Goal: Task Accomplishment & Management: Use online tool/utility

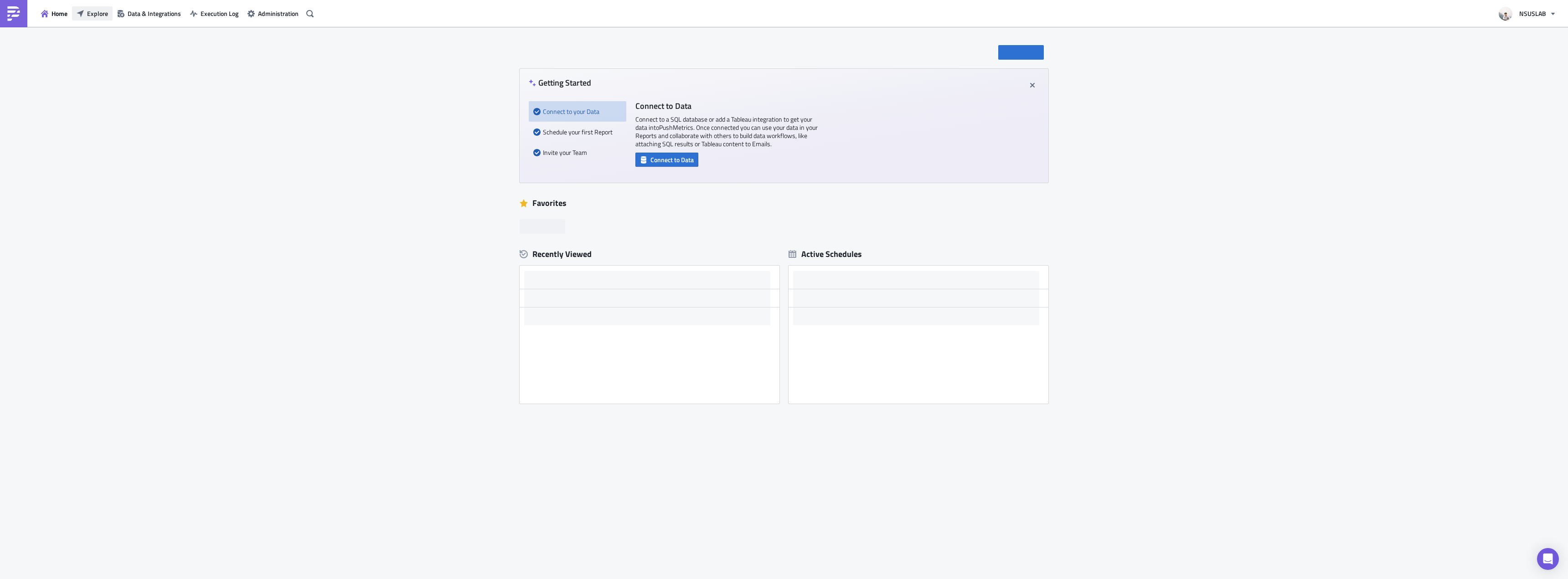
click at [106, 13] on span "Explore" at bounding box center [98, 13] width 21 height 10
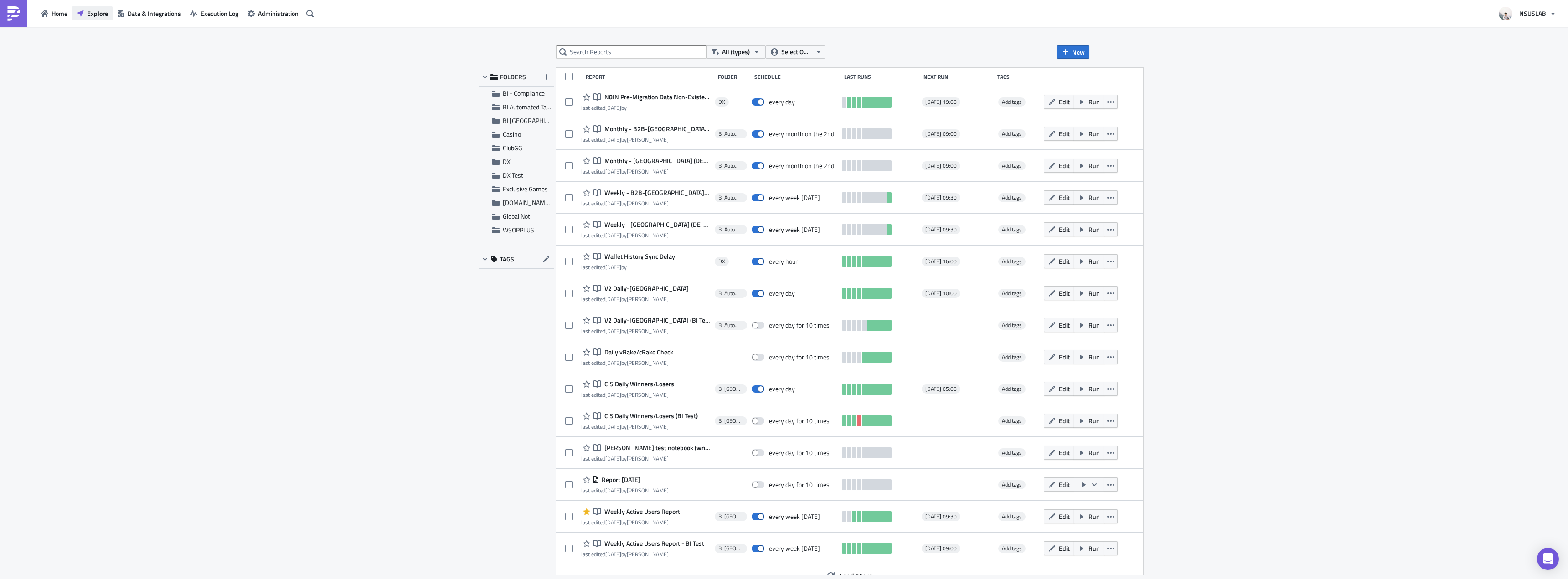
click at [87, 16] on span "Explore" at bounding box center [98, 13] width 21 height 10
click at [526, 128] on div "Casino" at bounding box center [516, 134] width 75 height 13
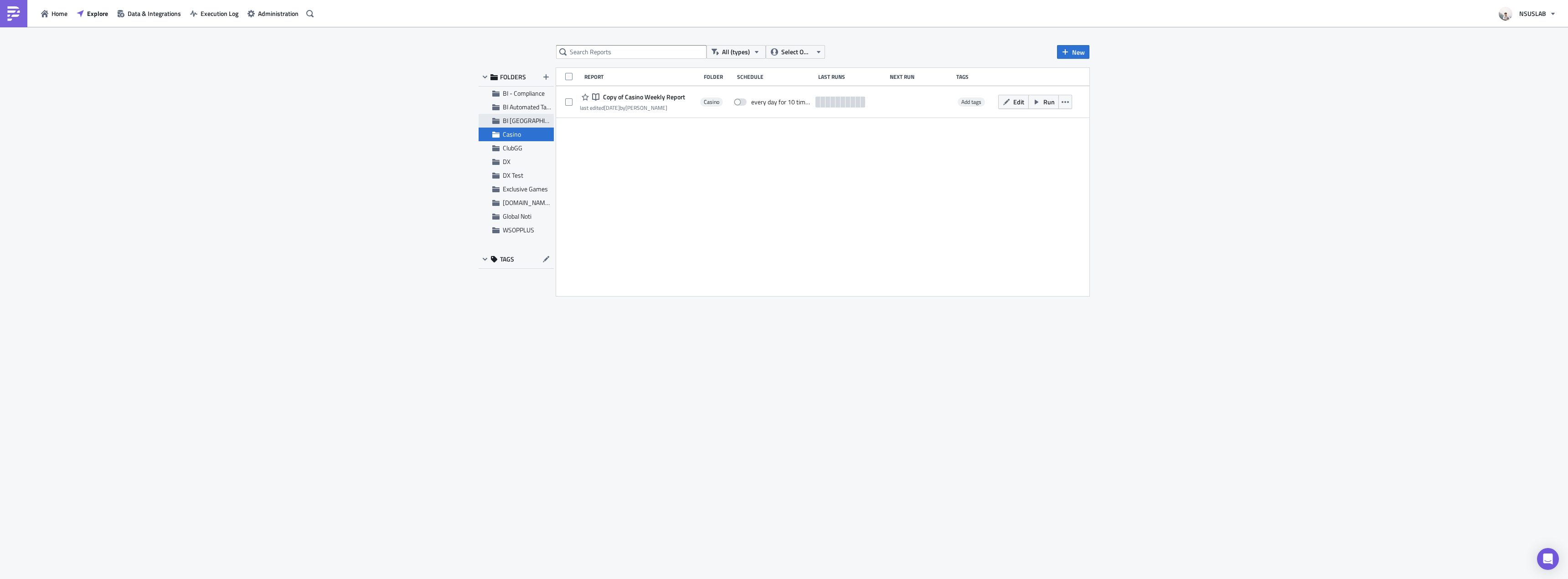
click at [525, 121] on span "BI Toronto" at bounding box center [536, 120] width 66 height 10
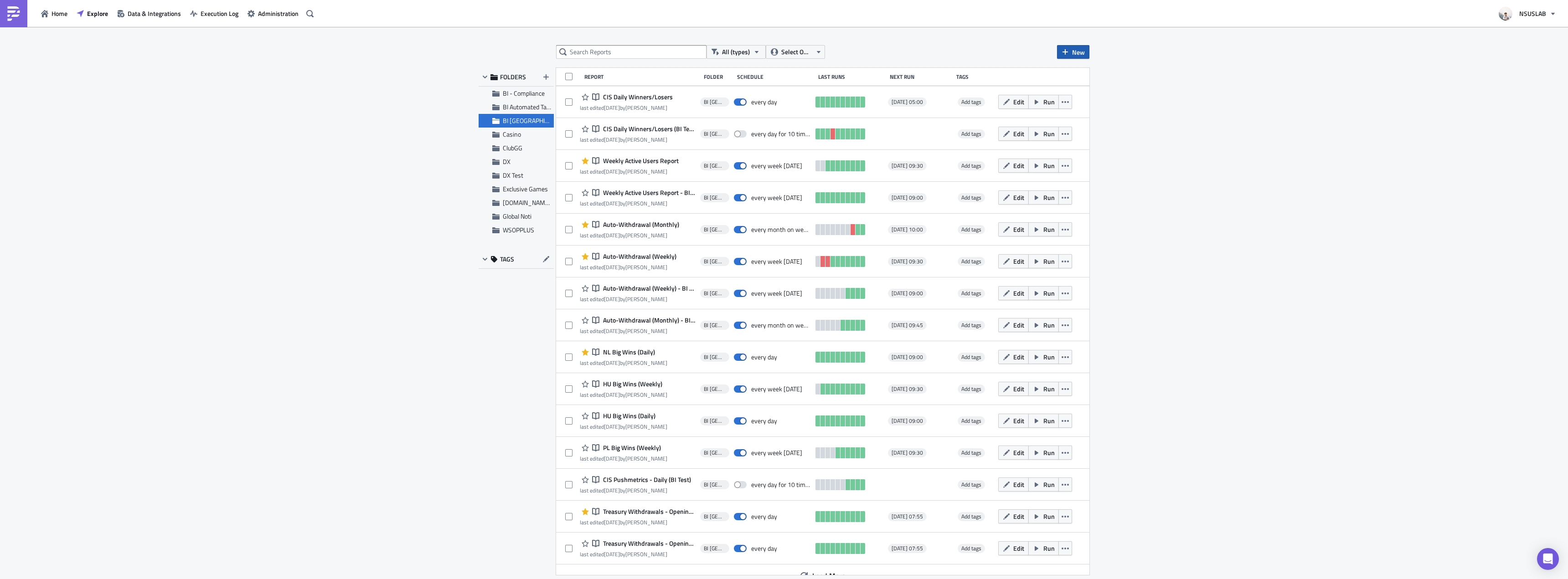
click at [1063, 54] on icon "button" at bounding box center [1065, 52] width 7 height 7
click at [1085, 85] on div "Notebook" at bounding box center [1103, 88] width 61 height 9
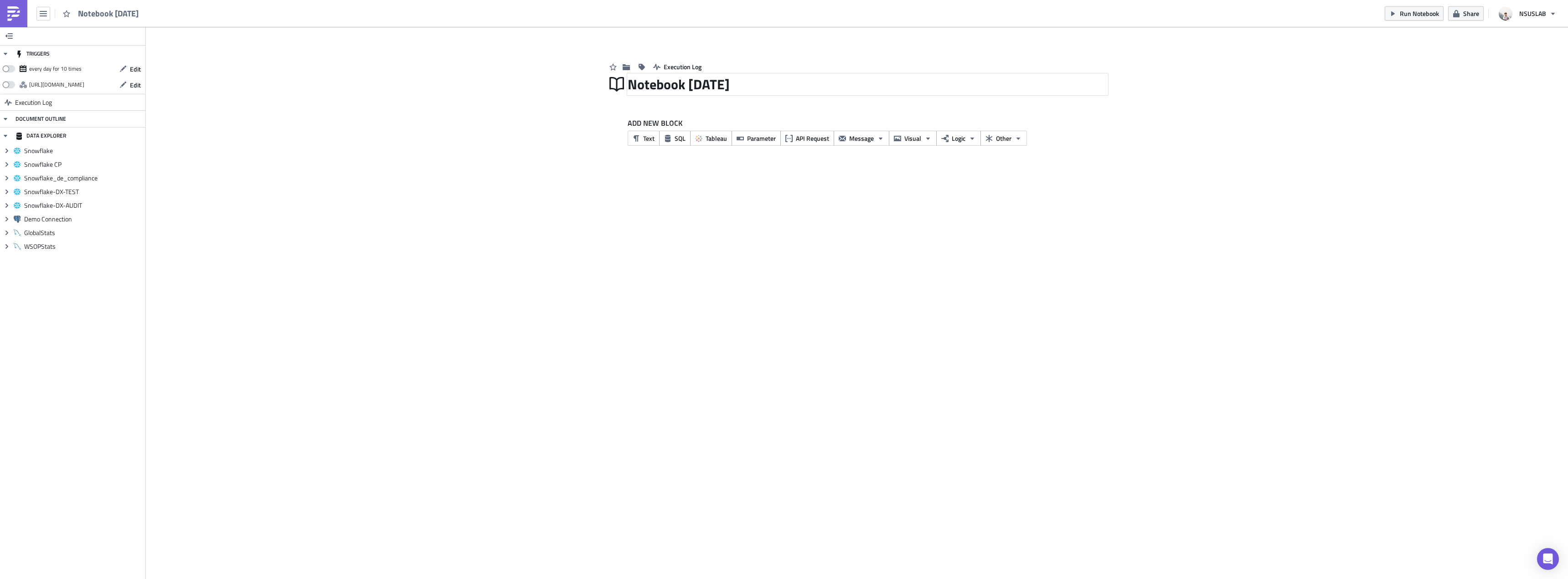
click at [681, 82] on div "Notebook 2025-08-14" at bounding box center [868, 85] width 480 height 21
click at [681, 82] on input "Notebook 2025-08-14" at bounding box center [696, 84] width 136 height 17
type input "G"
click at [681, 82] on input "text" at bounding box center [664, 84] width 73 height 21
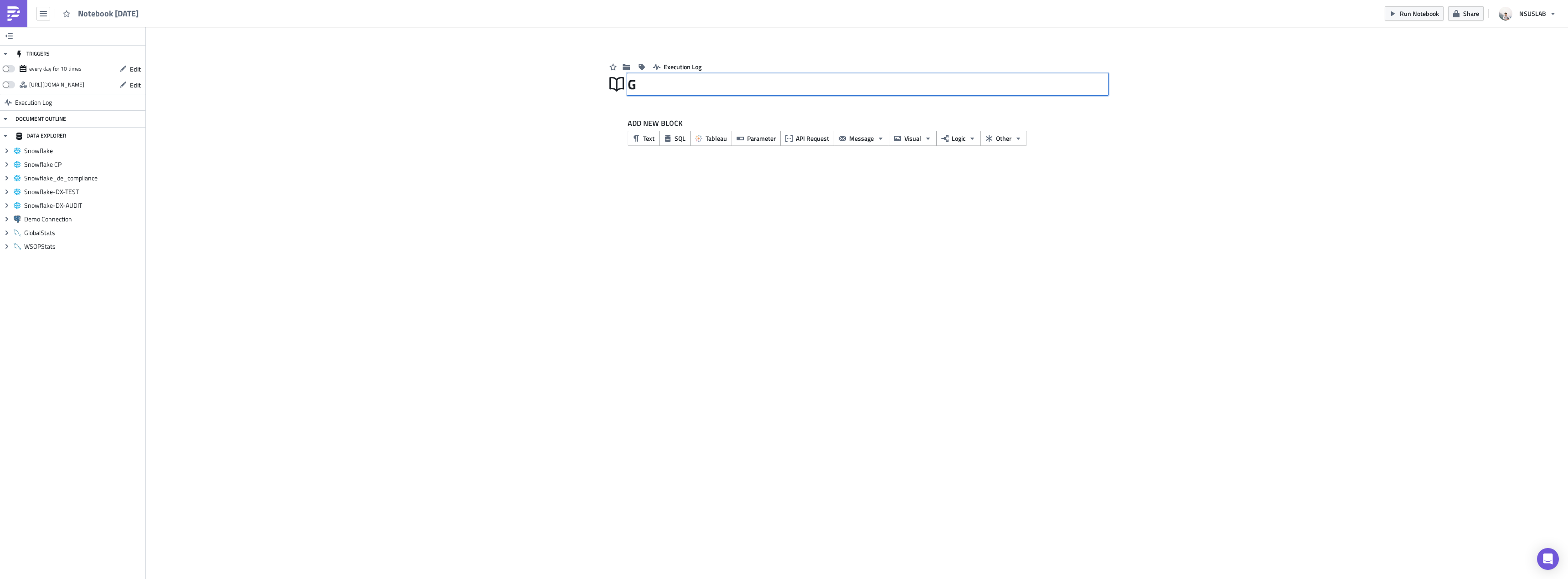
type input "G"
type input "Daily Streamer Rewards"
click at [867, 99] on div at bounding box center [857, 99] width 501 height 9
click at [868, 87] on div "Daily Streamer Rewards" at bounding box center [868, 85] width 480 height 21
type input "Daily Streamer Rewards Report"
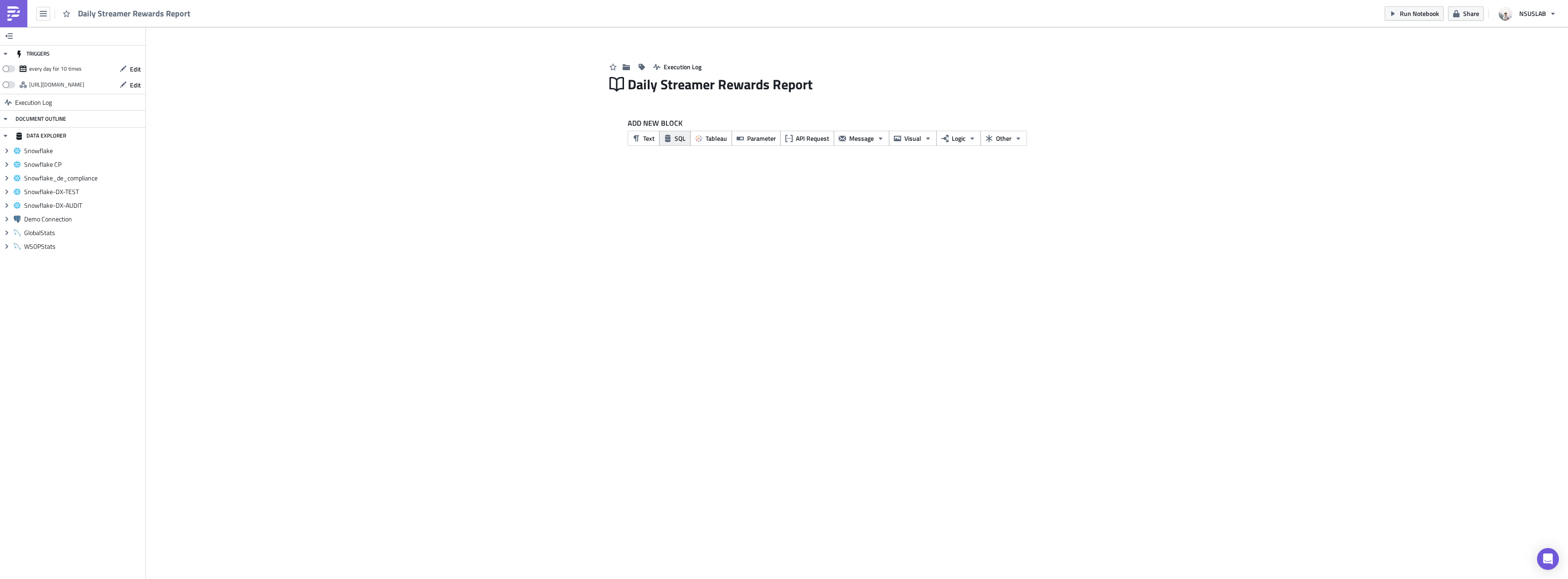
click at [668, 143] on button "SQL" at bounding box center [674, 138] width 31 height 15
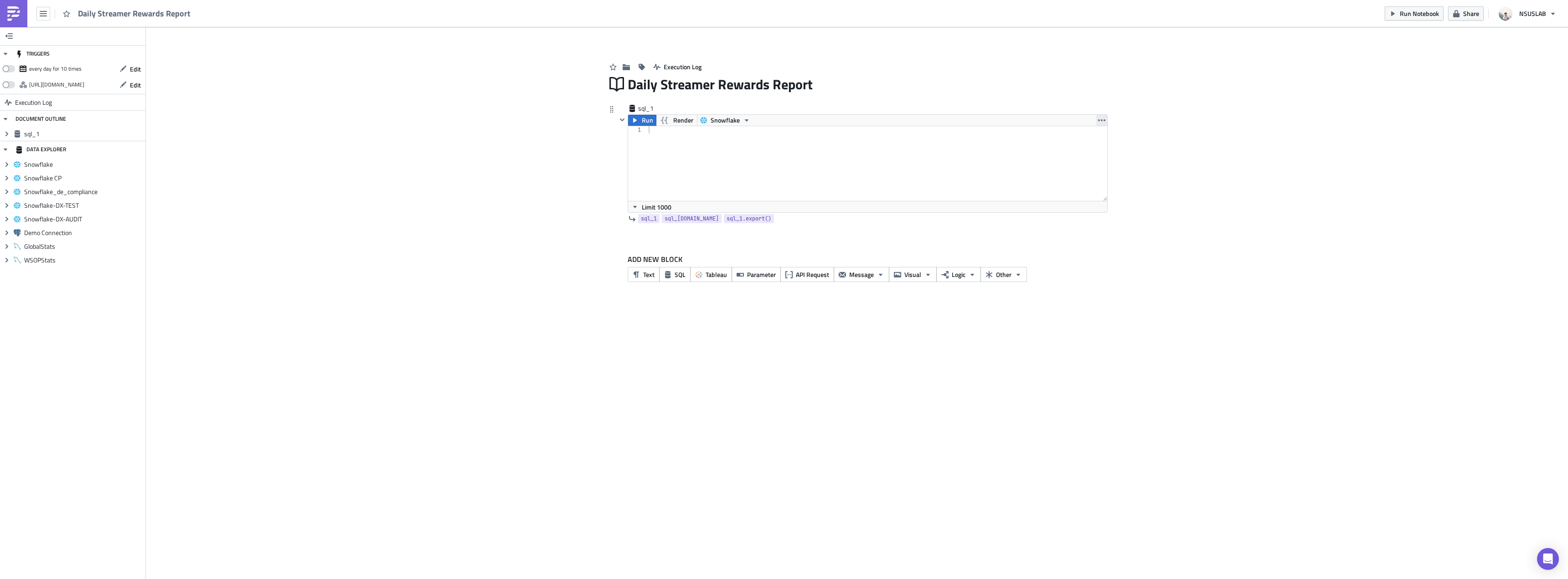
click at [1102, 120] on icon "button" at bounding box center [1102, 120] width 7 height 7
click at [1094, 179] on link "Remove" at bounding box center [1102, 174] width 78 height 13
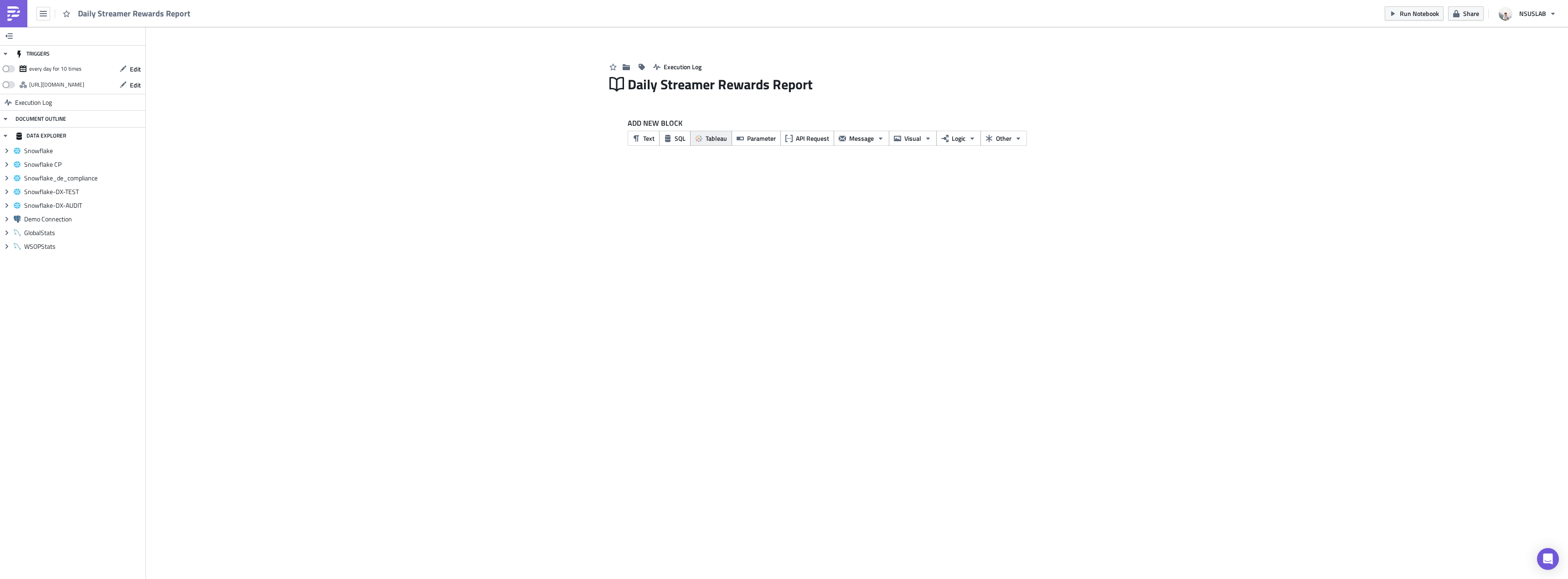
click at [721, 140] on span "Tableau" at bounding box center [716, 138] width 21 height 10
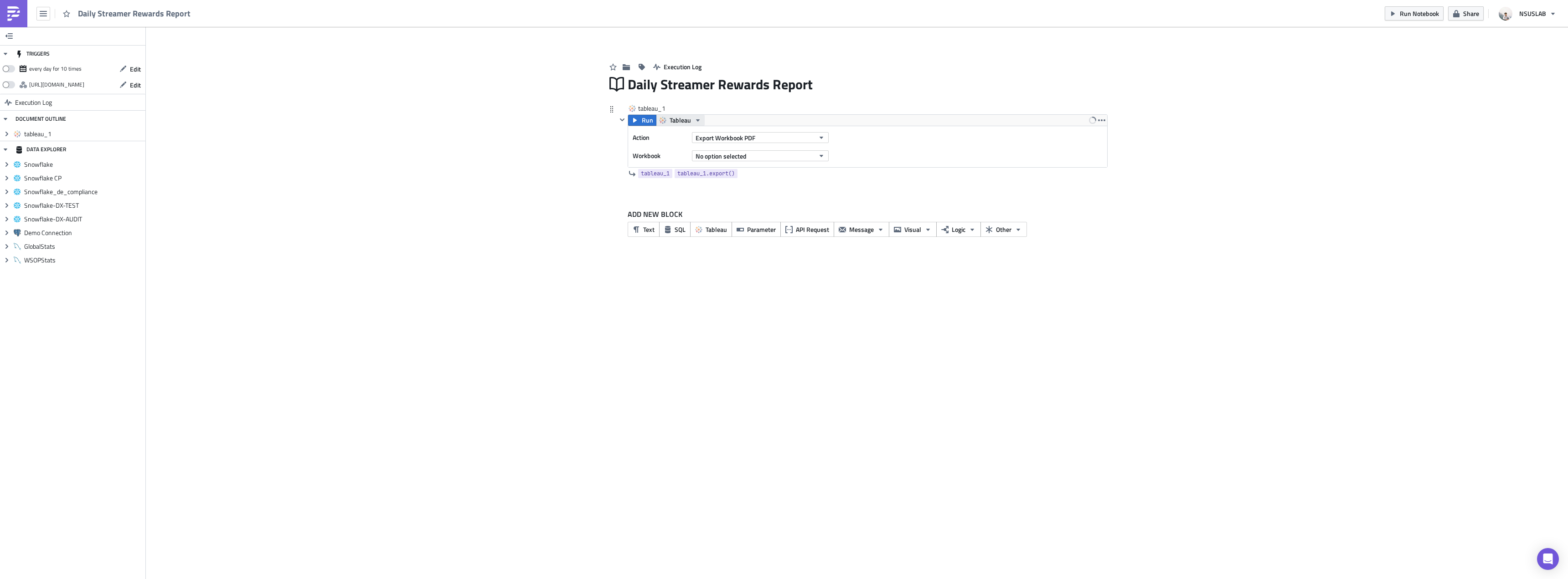
click at [679, 120] on span "Tableau" at bounding box center [681, 120] width 21 height 11
click at [717, 151] on div "Tableau - BI Automation" at bounding box center [719, 148] width 95 height 9
click at [663, 112] on div "tableau_1 tableau_1" at bounding box center [660, 108] width 45 height 9
click at [663, 112] on input "tableau_1" at bounding box center [660, 108] width 45 height 9
type input "Main"
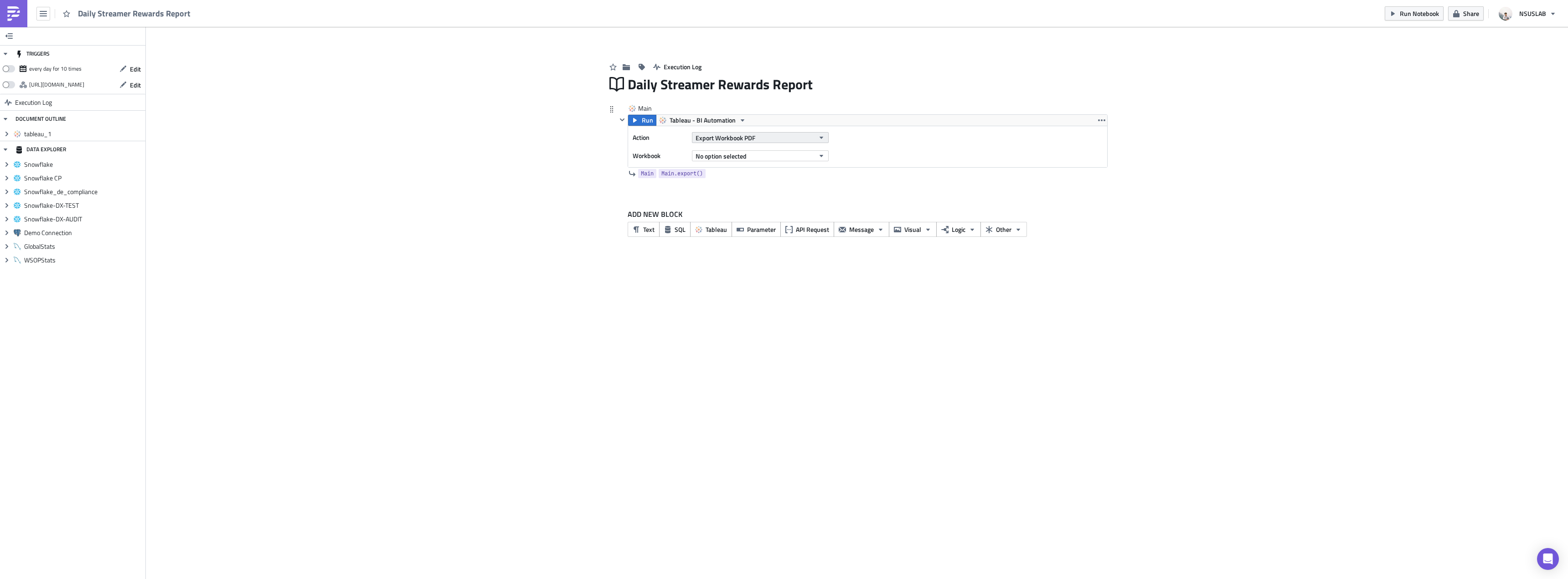
click at [734, 137] on span "Export Workbook PDF" at bounding box center [725, 137] width 60 height 10
click at [737, 224] on div "Export View Image" at bounding box center [737, 226] width 78 height 9
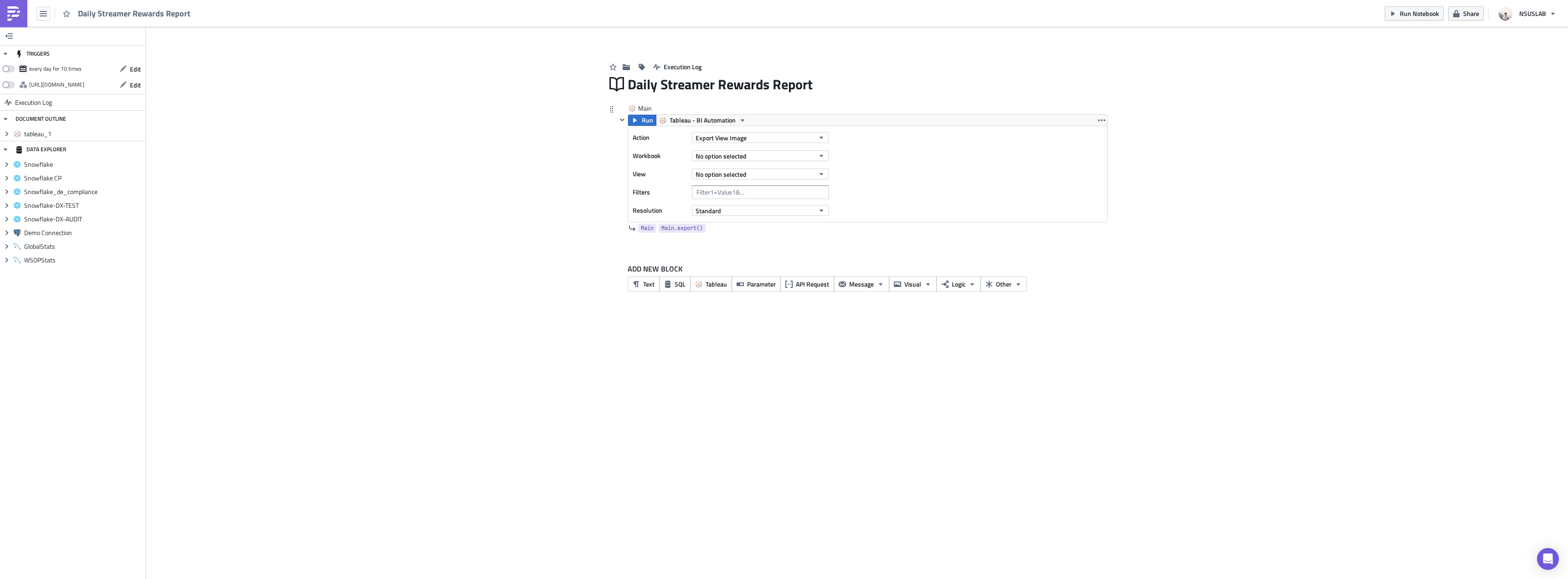
click at [779, 150] on div "No option selected" at bounding box center [760, 155] width 136 height 13
click at [778, 152] on button "No option selected" at bounding box center [760, 156] width 136 height 11
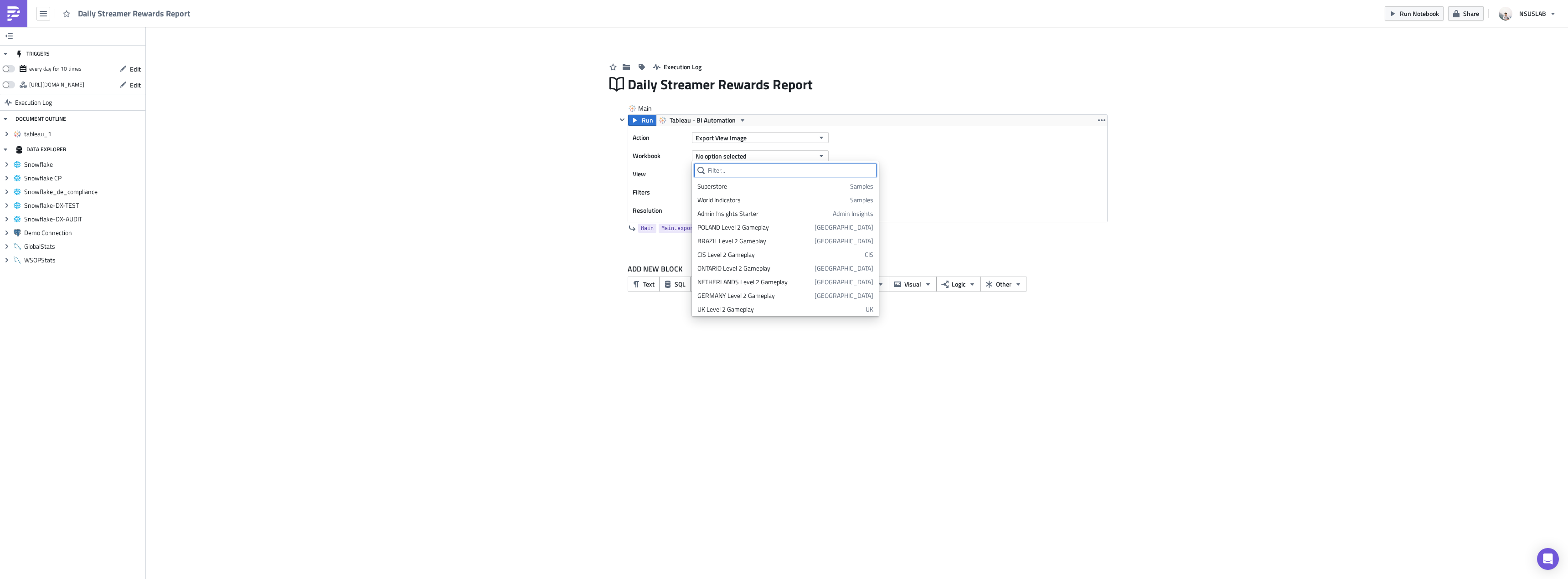
click at [765, 176] on input "text" at bounding box center [785, 170] width 182 height 13
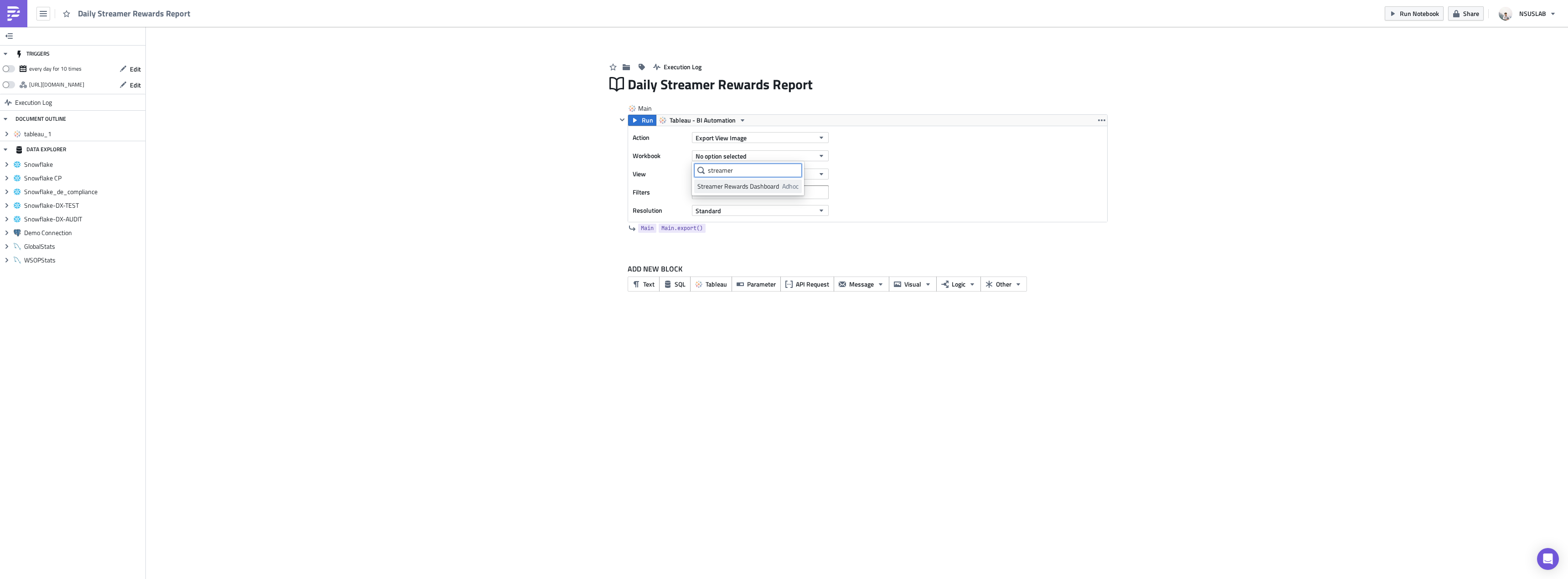
type input "streamer"
click at [740, 185] on div "Streamer Rewards Dashboard" at bounding box center [738, 186] width 81 height 9
click at [744, 176] on span "No option selected" at bounding box center [721, 174] width 51 height 10
click at [730, 202] on div "Streamer List" at bounding box center [738, 204] width 80 height 9
click at [647, 120] on span "Run" at bounding box center [647, 120] width 12 height 11
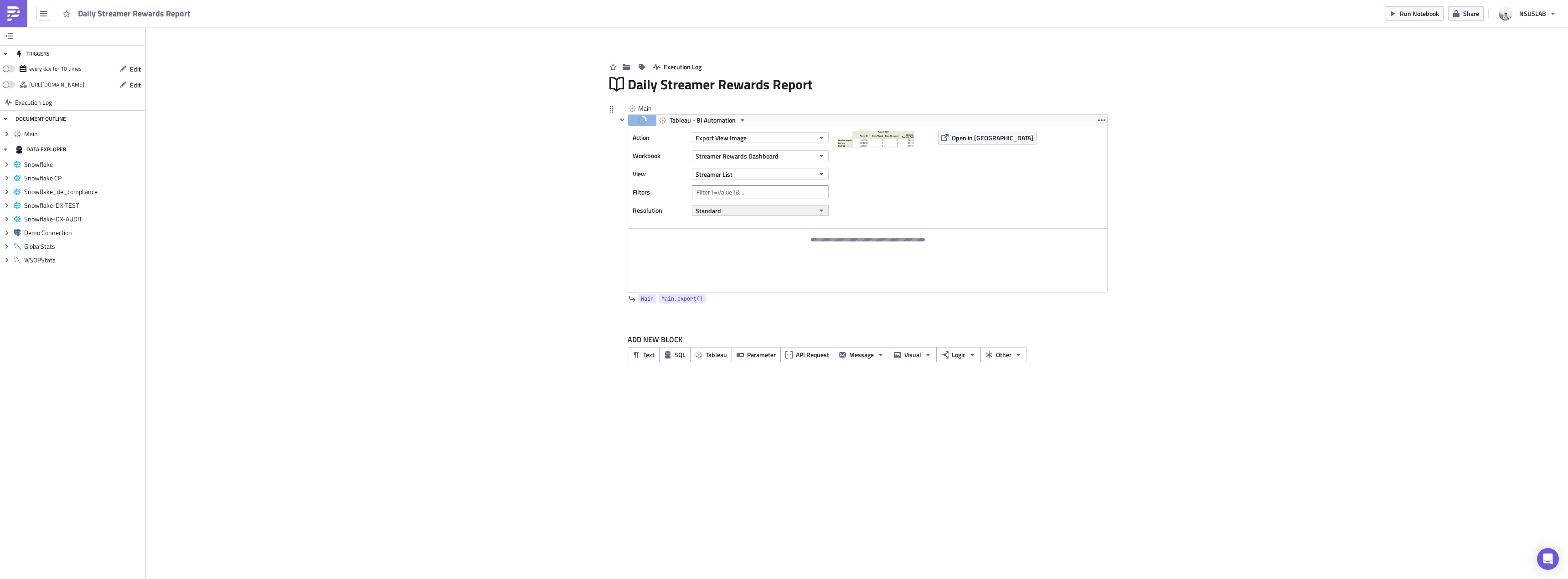
click at [759, 205] on button "Standard" at bounding box center [760, 211] width 136 height 11
click at [598, 203] on div "Execution Log Daily Streamer Rewards Report Main Run Tableau - BI Automation Ac…" at bounding box center [856, 211] width 519 height 342
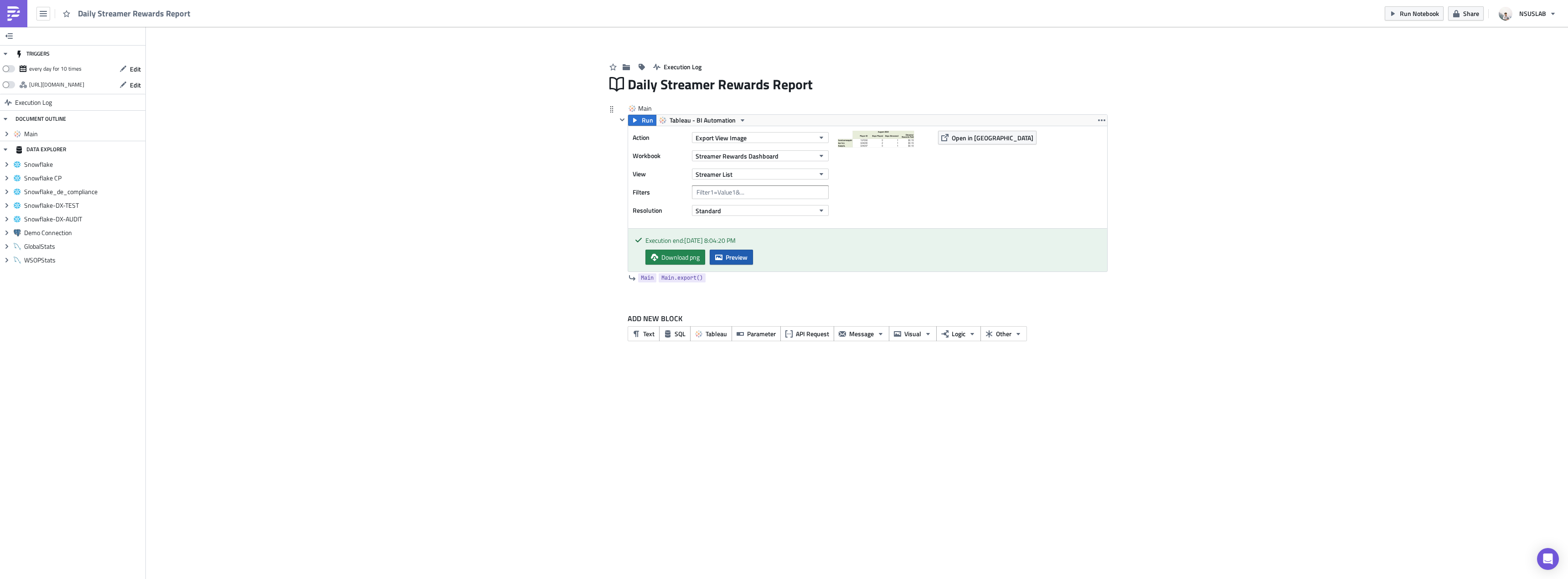
click at [719, 254] on icon "button" at bounding box center [719, 258] width 7 height 7
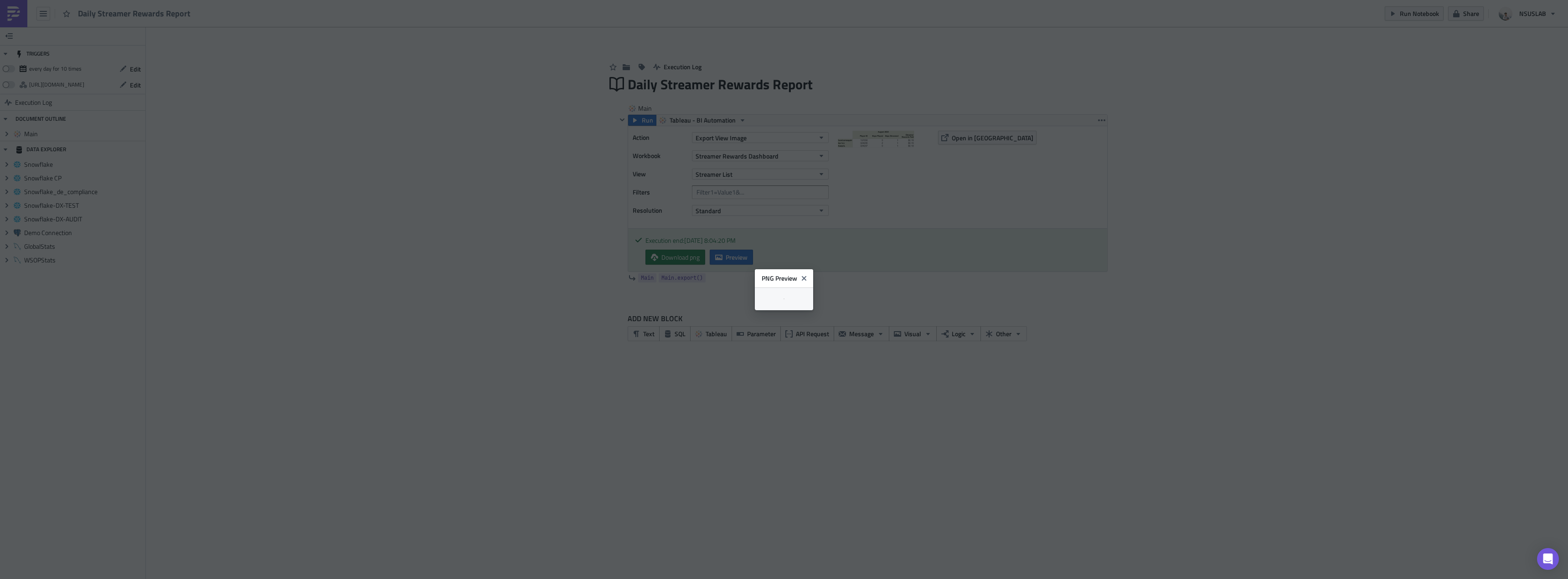
click at [247, 219] on body "Daily Streamer Rewards Report Run Notebook Share NSUSLAB TRIGGERS every day for…" at bounding box center [784, 290] width 1568 height 581
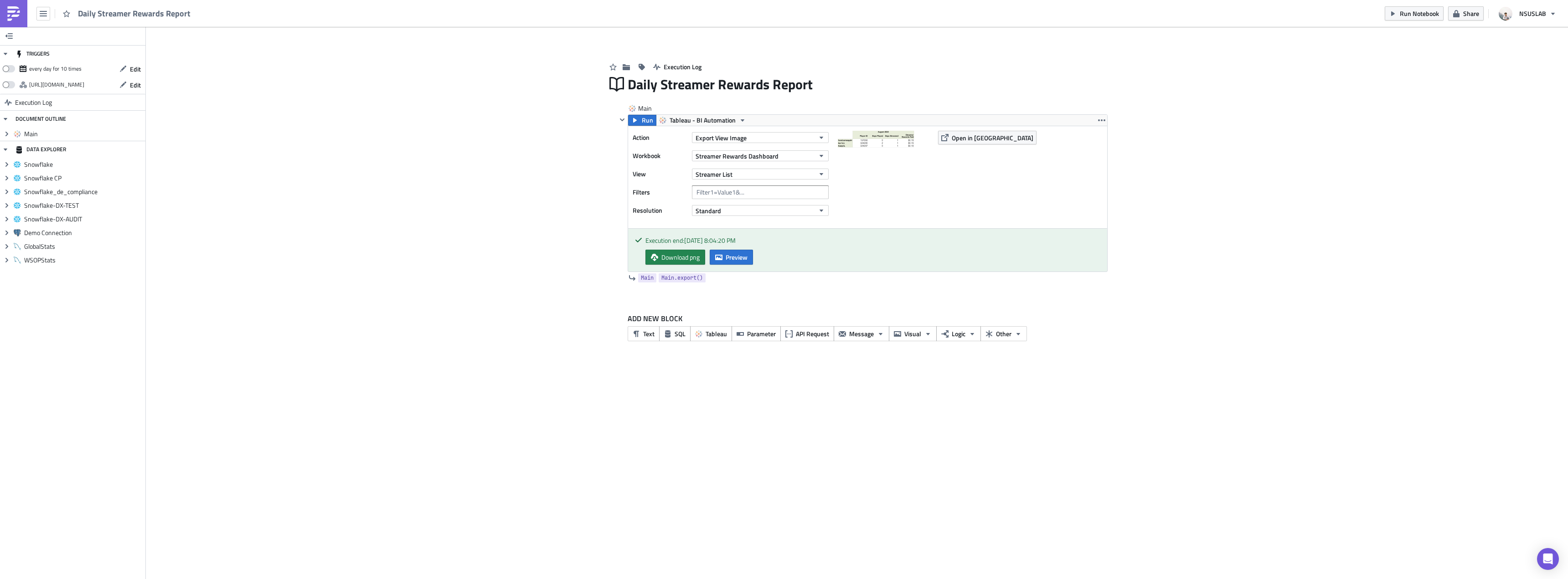
click at [573, 239] on div "Add Image Execution Log Daily Streamer Rewards Report Main Run Tableau - BI Aut…" at bounding box center [857, 194] width 1422 height 335
click at [864, 334] on span "Message" at bounding box center [862, 334] width 25 height 10
click at [791, 310] on div "Slack" at bounding box center [790, 307] width 61 height 9
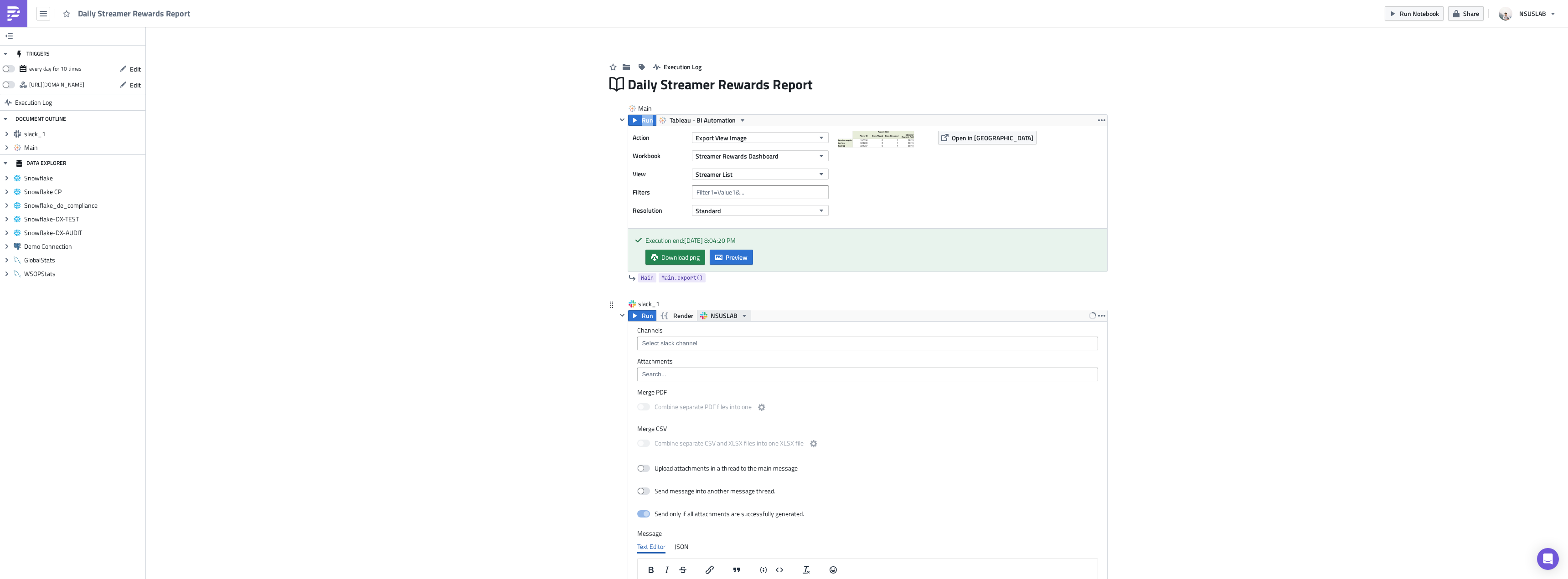
click at [711, 317] on span "NSUSLAB" at bounding box center [724, 316] width 27 height 11
click at [730, 341] on div "NSUSGroup" at bounding box center [744, 344] width 70 height 9
click at [719, 325] on div "Channels Attachments Merge PDF Combine separate PDF files into one Merge CSV Co…" at bounding box center [867, 513] width 479 height 383
click at [722, 320] on span "NSUSGroup" at bounding box center [727, 316] width 33 height 11
click at [722, 318] on span "NSUSGroup" at bounding box center [727, 316] width 33 height 11
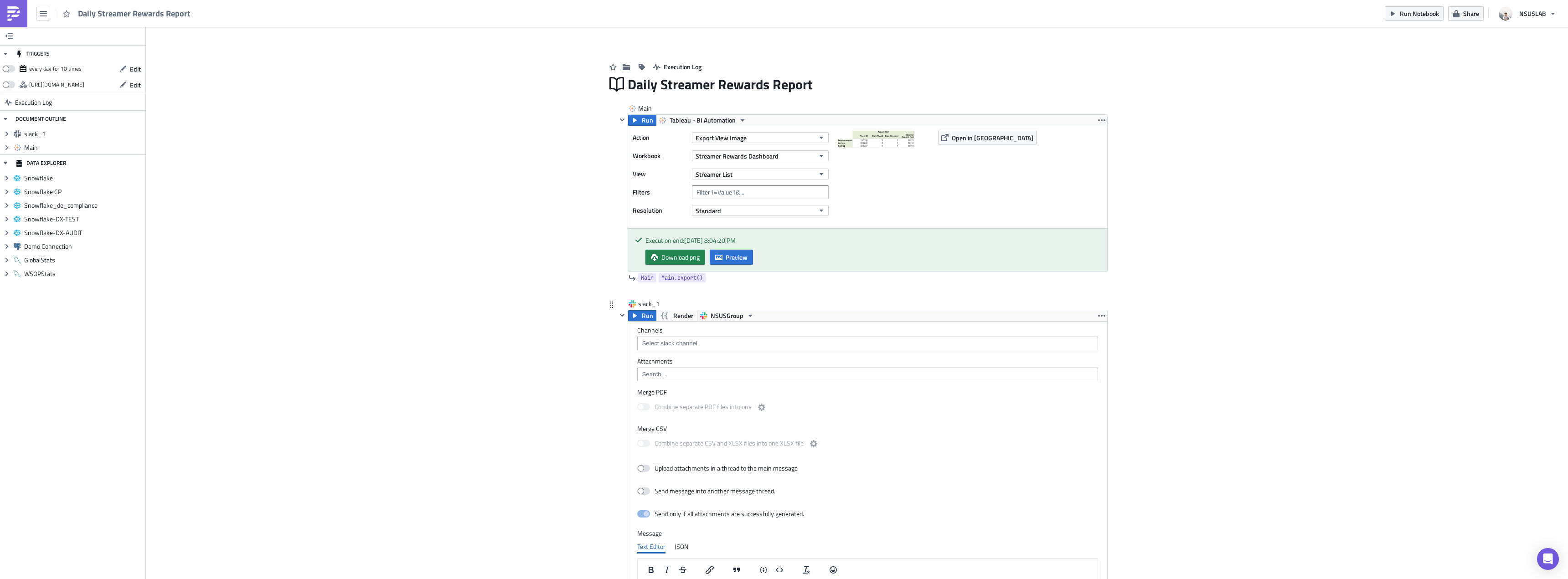
click at [676, 352] on div "Channels Attachments Merge PDF Combine separate PDF files into one Merge CSV Co…" at bounding box center [867, 513] width 479 height 383
click at [682, 341] on input at bounding box center [867, 343] width 455 height 9
click at [692, 470] on div "team-bi-automation-tests" at bounding box center [680, 469] width 81 height 9
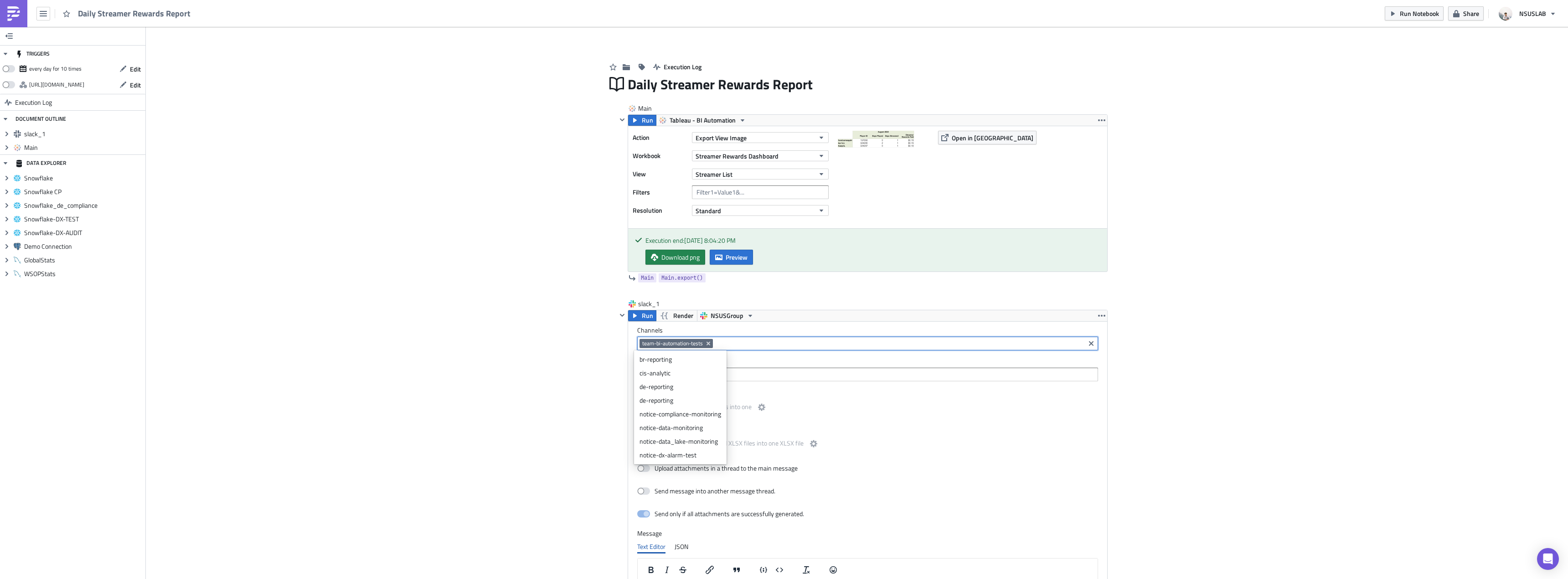
drag, startPoint x: 507, startPoint y: 389, endPoint x: 563, endPoint y: 380, distance: 56.7
click at [510, 387] on div "Add Image Execution Log Daily Streamer Rewards Report Main Run Tableau - BI Aut…" at bounding box center [857, 404] width 1422 height 756
click at [764, 371] on input at bounding box center [867, 375] width 455 height 9
click at [653, 390] on div "{{ Main.export() }}" at bounding box center [675, 391] width 71 height 9
click at [522, 400] on div "Add Image Execution Log Daily Streamer Rewards Report Main Run Tableau - BI Aut…" at bounding box center [857, 404] width 1422 height 756
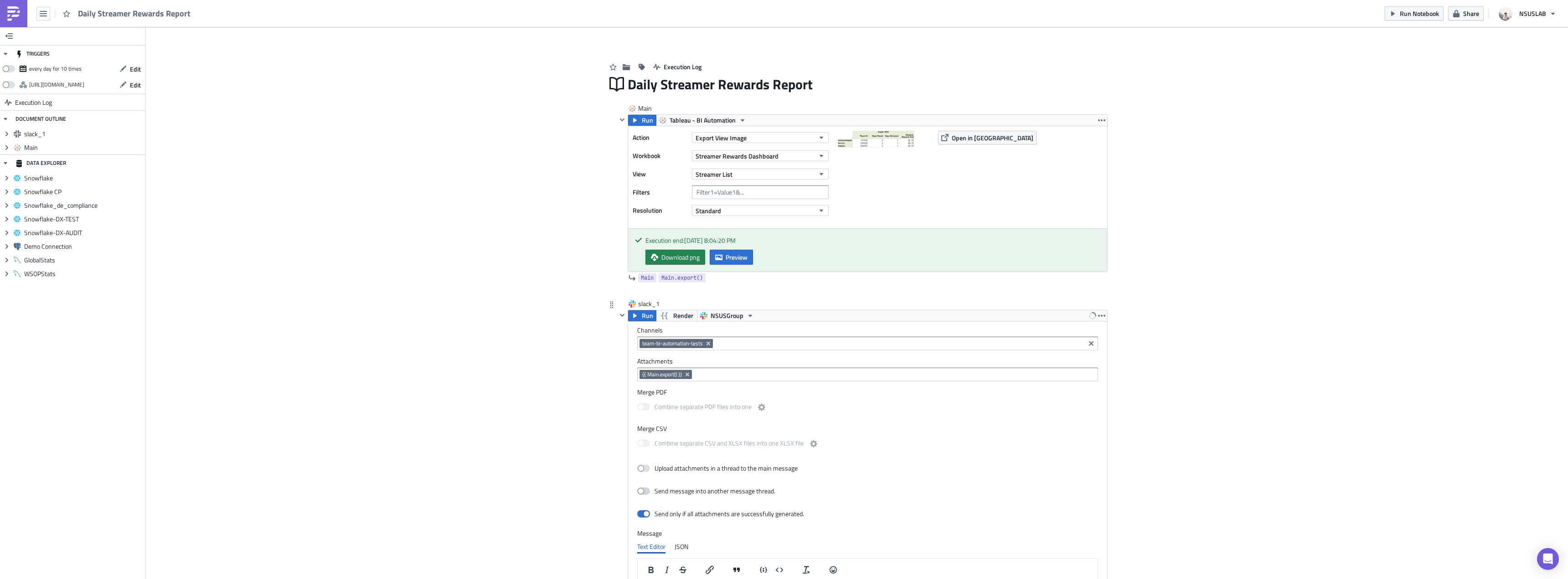
click at [642, 494] on span at bounding box center [643, 492] width 12 height 7
click at [642, 494] on input "Send message into another message thread." at bounding box center [641, 492] width 6 height 6
click at [638, 494] on span at bounding box center [643, 492] width 12 height 7
click at [639, 494] on input "Send message into another message thread." at bounding box center [641, 492] width 6 height 6
checkbox input "false"
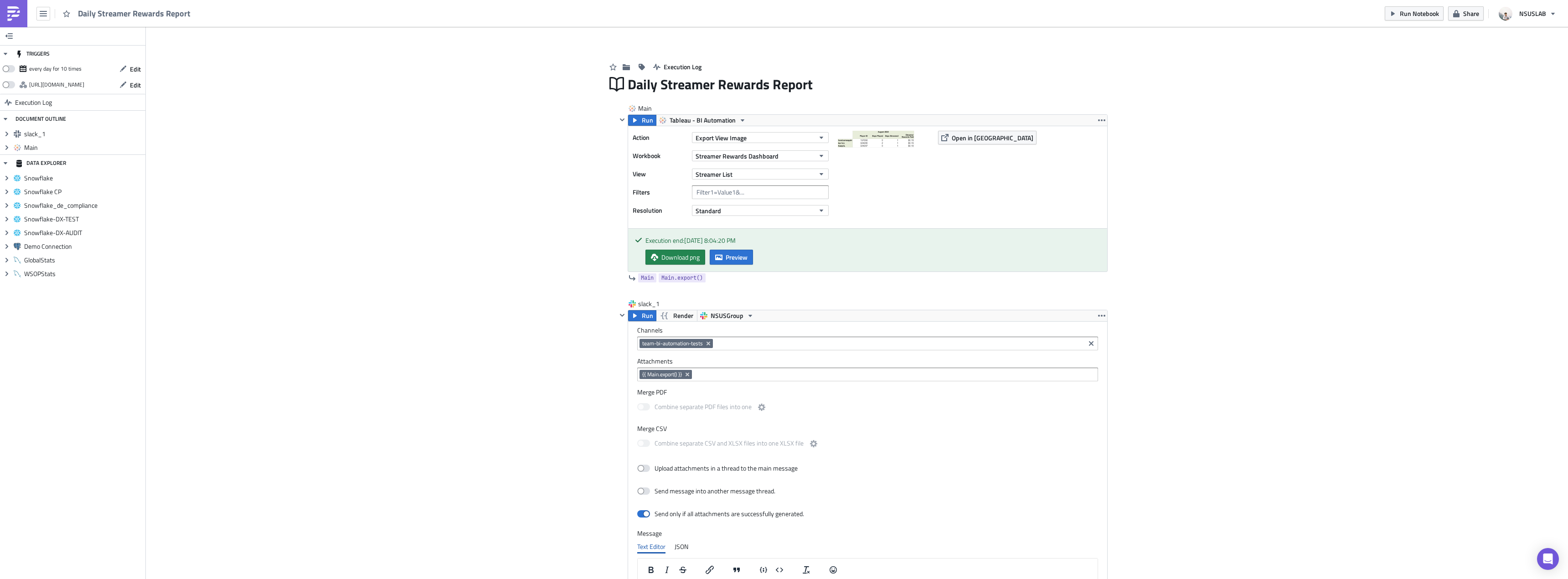
click at [552, 484] on div "Add Image Execution Log Daily Streamer Rewards Report Main Run Tableau - BI Aut…" at bounding box center [857, 404] width 1422 height 756
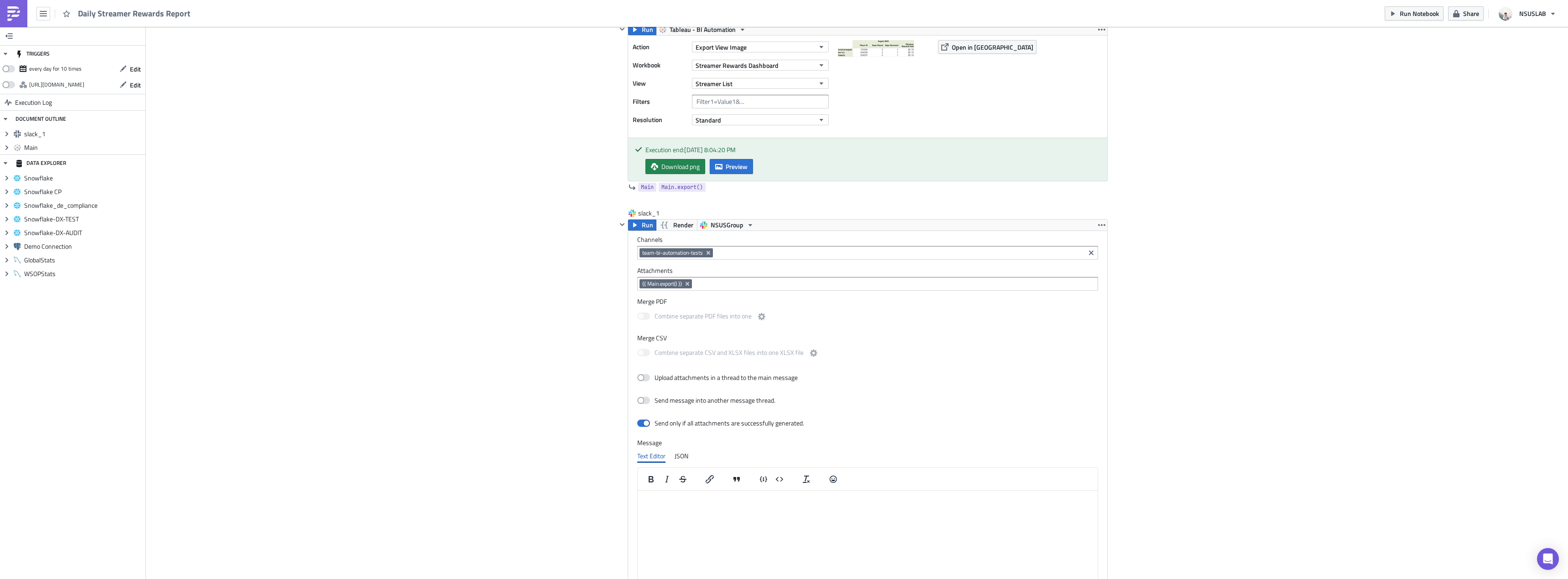
scroll to position [91, 0]
click at [674, 462] on div "JSON" at bounding box center [681, 455] width 13 height 13
click at [690, 478] on div at bounding box center [886, 506] width 460 height 77
click at [653, 371] on div "Upload attachments in a thread to the main message" at bounding box center [717, 378] width 161 height 16
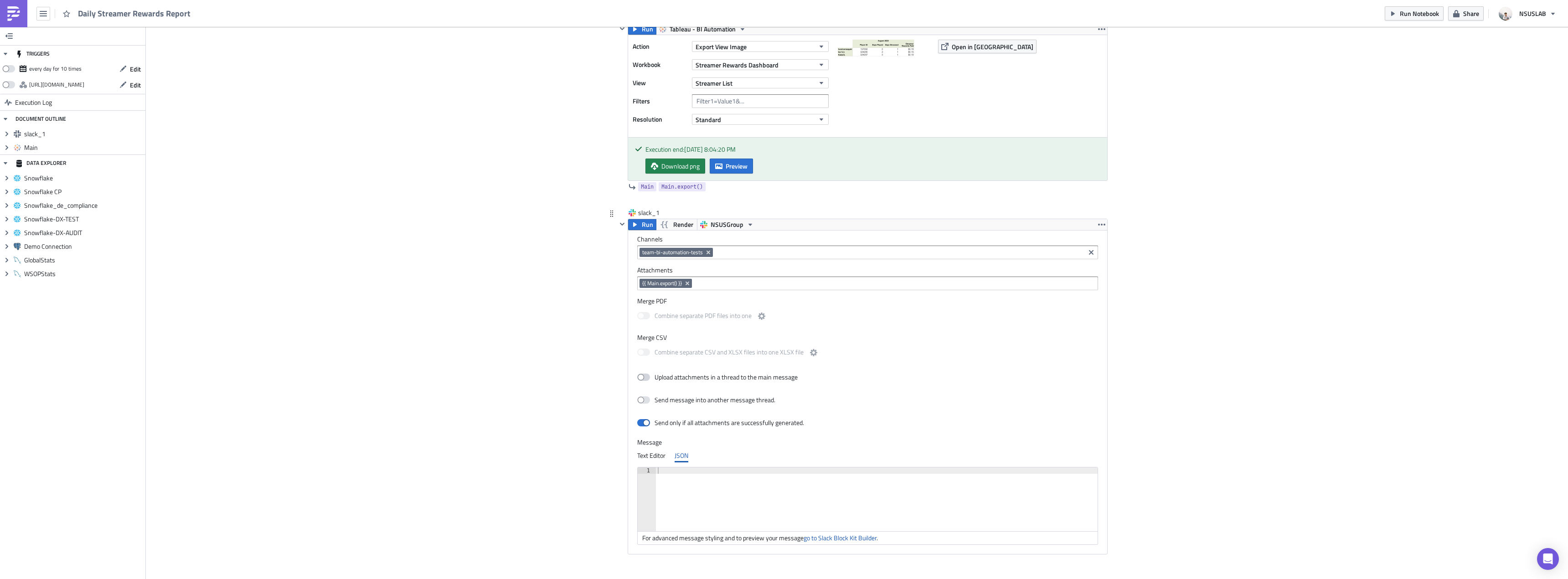
click at [647, 376] on span at bounding box center [643, 377] width 12 height 7
click at [645, 376] on input "Upload attachments in a thread to the main message" at bounding box center [641, 377] width 6 height 6
checkbox input "true"
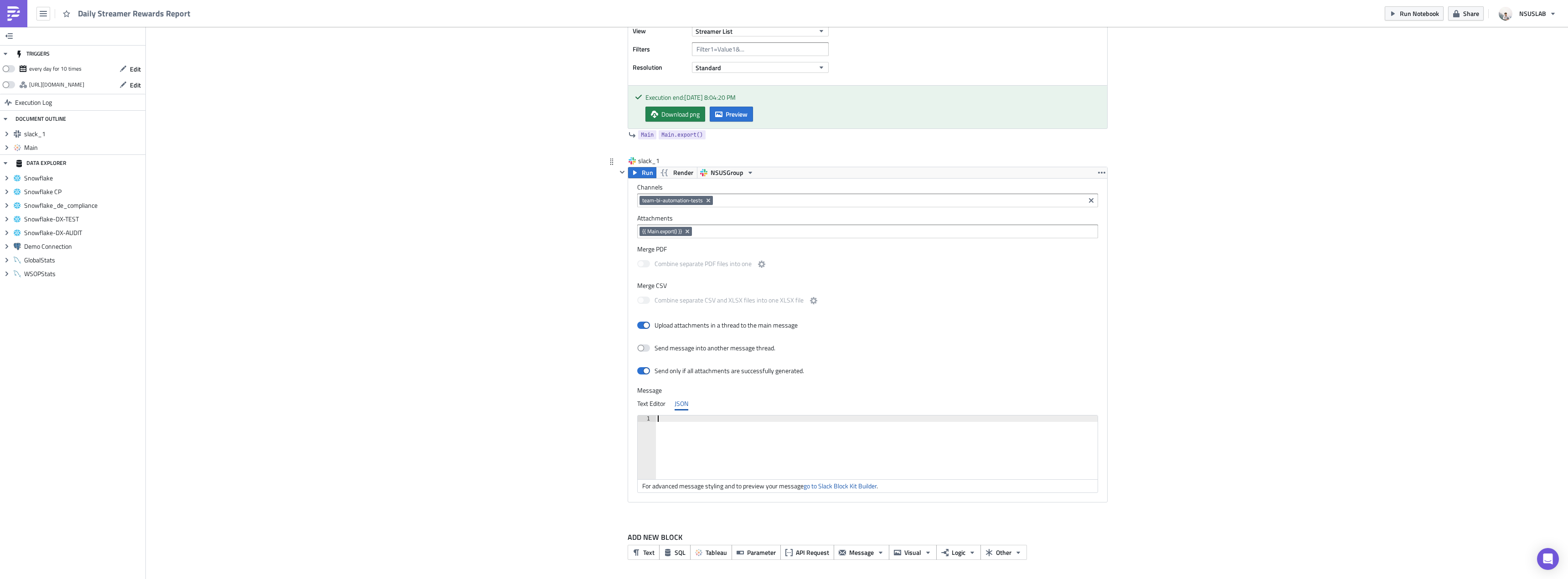
click at [712, 442] on div at bounding box center [876, 454] width 442 height 77
click at [537, 290] on div "Add Image Execution Log Daily Streamer Rewards Report Main Run Tableau - BI Aut…" at bounding box center [857, 232] width 1422 height 697
click at [737, 420] on div at bounding box center [876, 454] width 442 height 77
paste textarea "},"
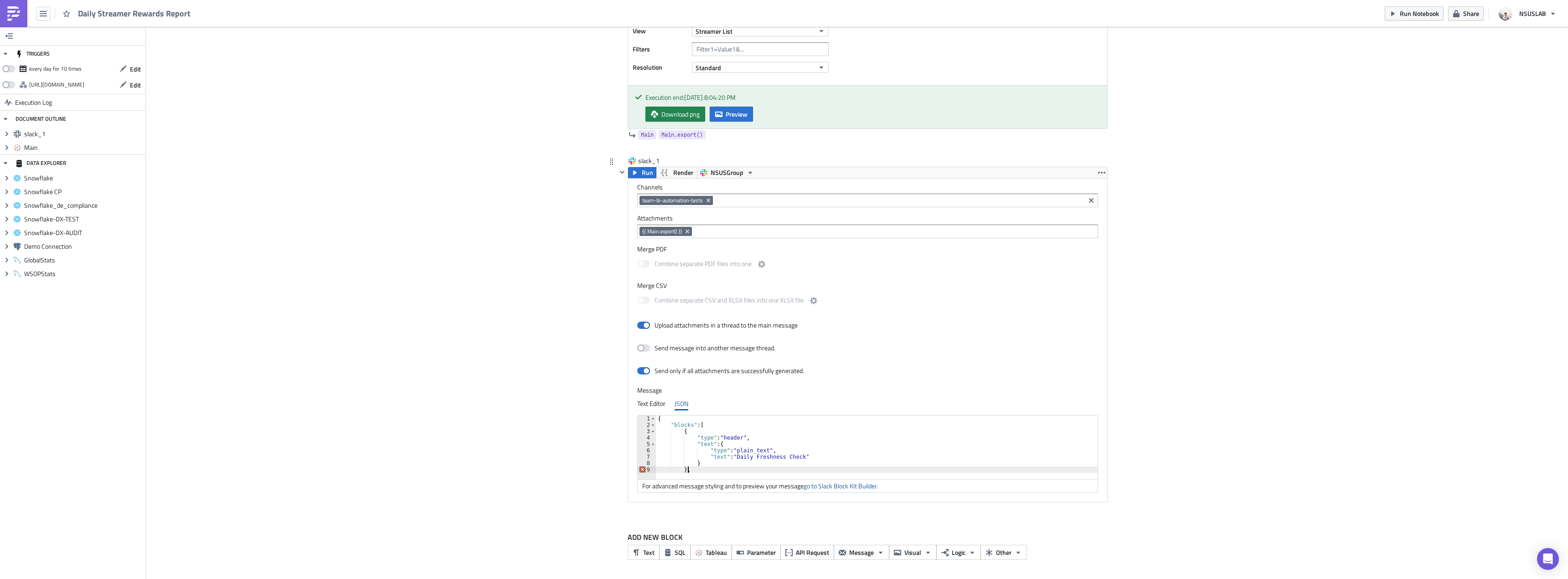
type textarea "}"
type textarea "]"
drag, startPoint x: 734, startPoint y: 456, endPoint x: 796, endPoint y: 457, distance: 62.0
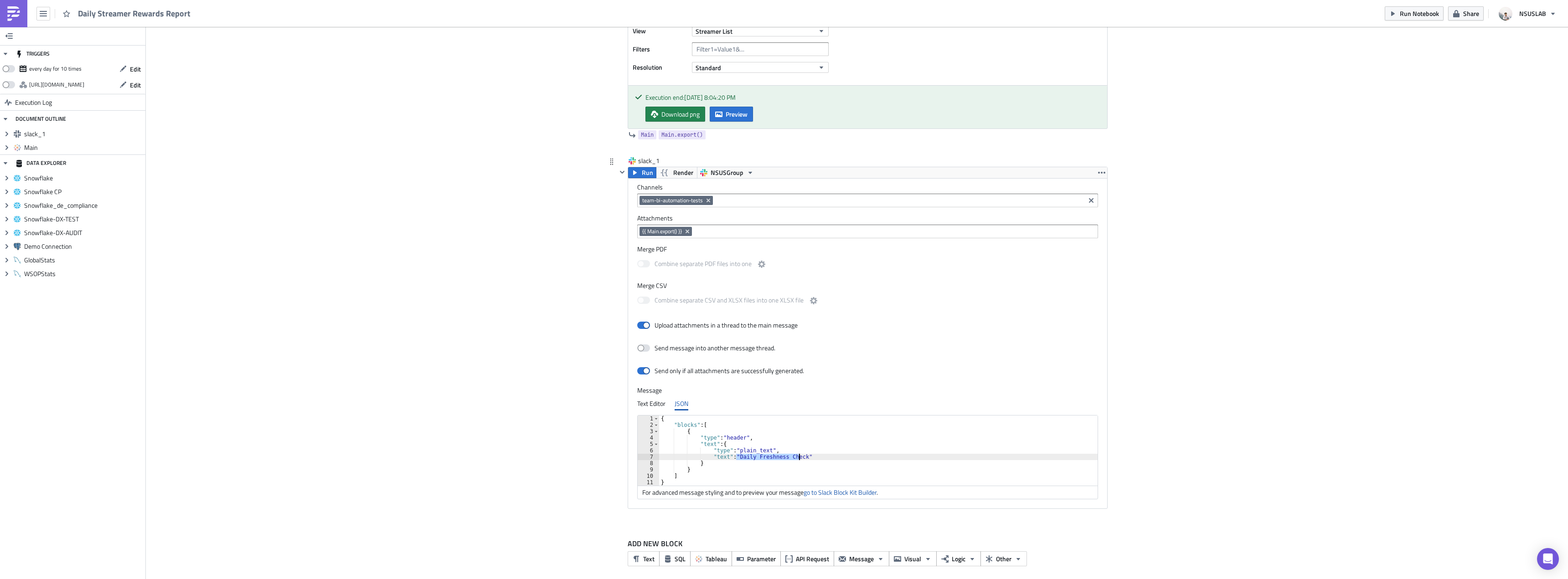
click at [796, 457] on div "{ "blocks" : [ { "type" : "header" , "text" : { "type" : "plain_text" , "text" …" at bounding box center [879, 457] width 439 height 83
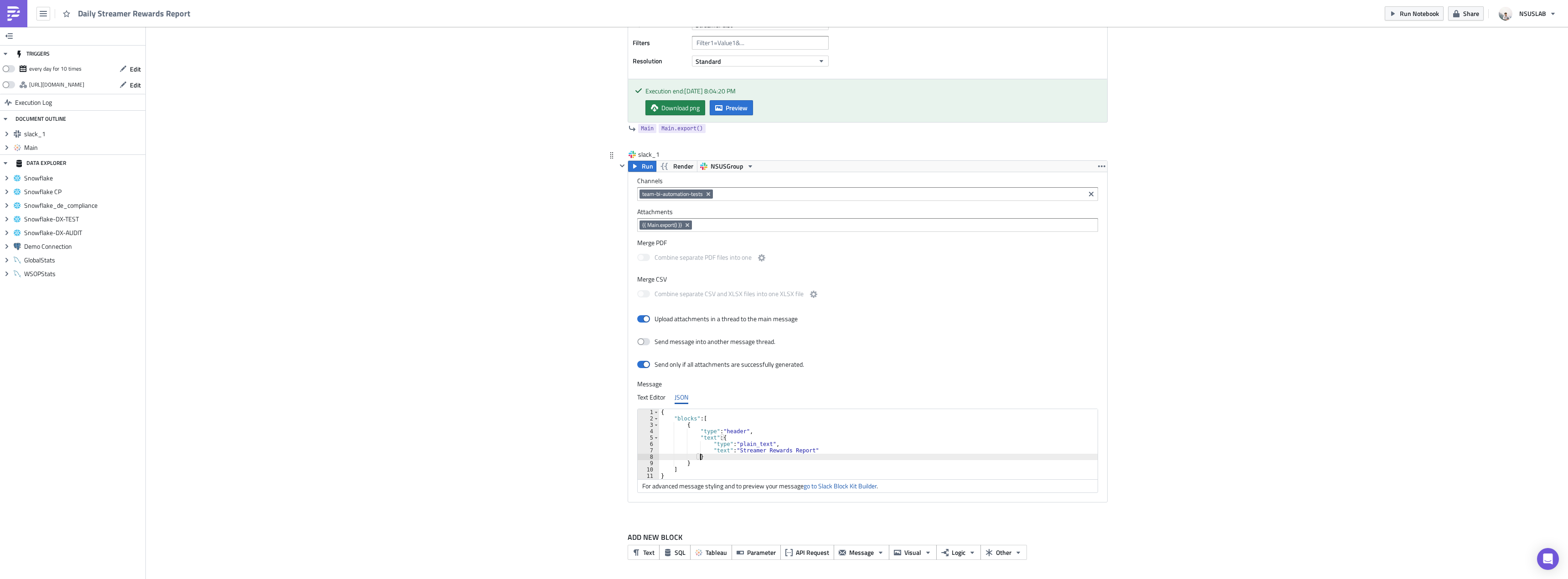
click at [743, 459] on div "{ "blocks" : [ { "type" : "header" , "text" : { "type" : "plain_text" , "text" …" at bounding box center [879, 451] width 439 height 83
click at [743, 466] on div "{ "blocks" : [ { "type" : "header" , "text" : { "type" : "plain_text" , "text" …" at bounding box center [879, 451] width 439 height 83
click at [730, 472] on div "{ "blocks" : [ { "type" : "header" , "text" : { "type" : "plain_text" , "text" …" at bounding box center [879, 451] width 439 height 83
click at [734, 460] on div "{ "blocks" : [ { "type" : "header" , "text" : { "type" : "plain_text" , "text" …" at bounding box center [879, 451] width 439 height 83
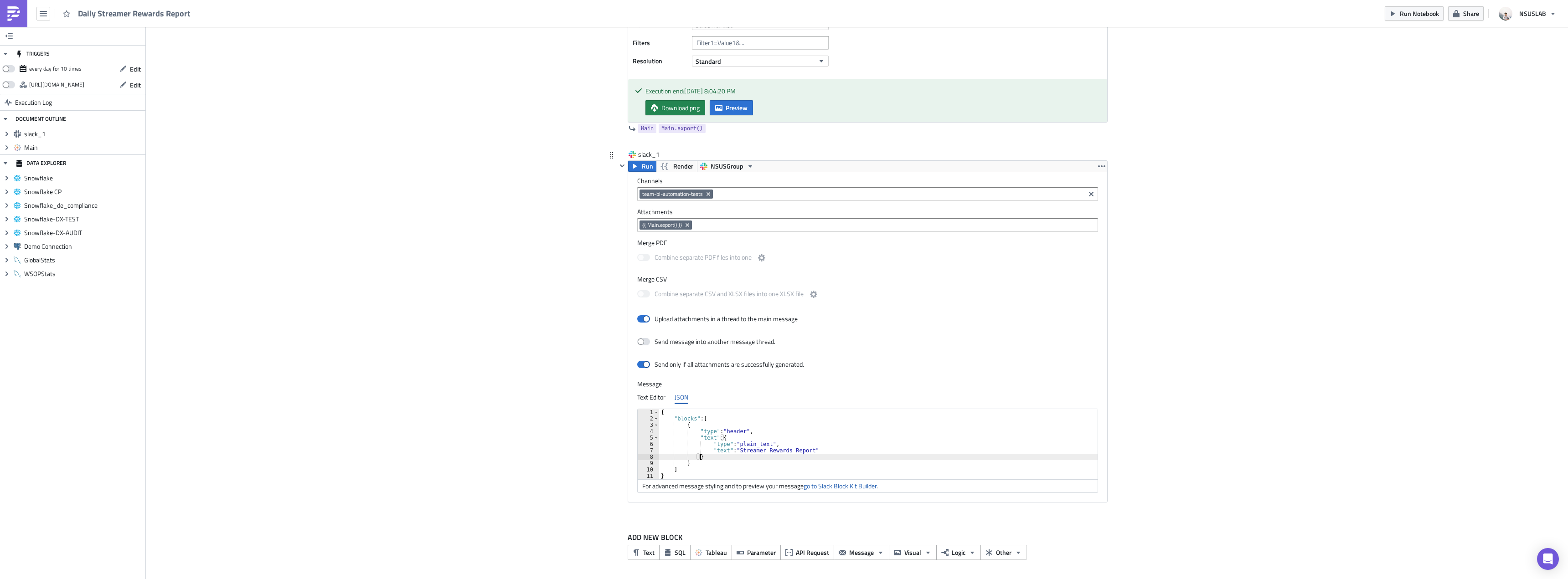
click at [729, 465] on div "{ "blocks" : [ { "type" : "header" , "text" : { "type" : "plain_text" , "text" …" at bounding box center [879, 451] width 439 height 83
type textarea "},"
paste textarea "}"
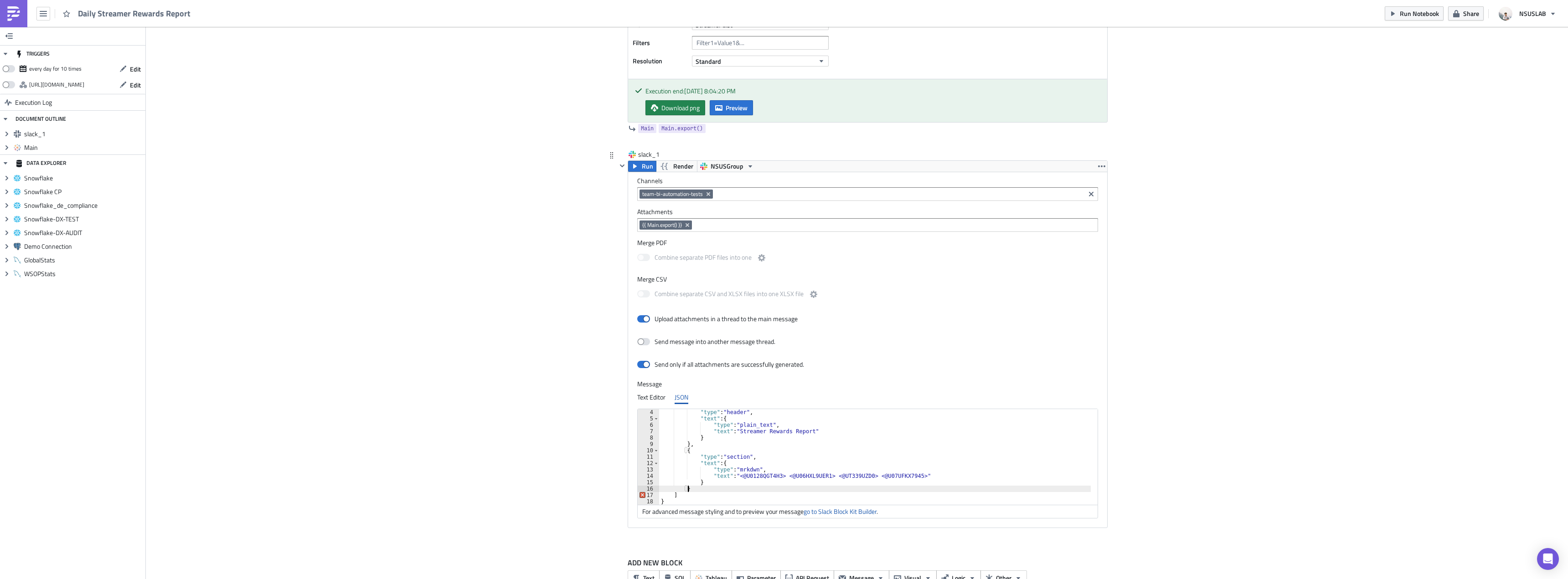
scroll to position [19, 0]
drag, startPoint x: 739, startPoint y: 475, endPoint x: 904, endPoint y: 474, distance: 165.0
click at [904, 474] on div ""type" : "header" , "text" : { "type" : "plain_text" , "text" : "Streamer Rewar…" at bounding box center [875, 464] width 432 height 109
drag, startPoint x: 740, startPoint y: 476, endPoint x: 755, endPoint y: 475, distance: 15.0
click at [740, 476] on div ""type" : "header" , "text" : { "type" : "plain_text" , "text" : "Streamer Rewar…" at bounding box center [875, 464] width 432 height 109
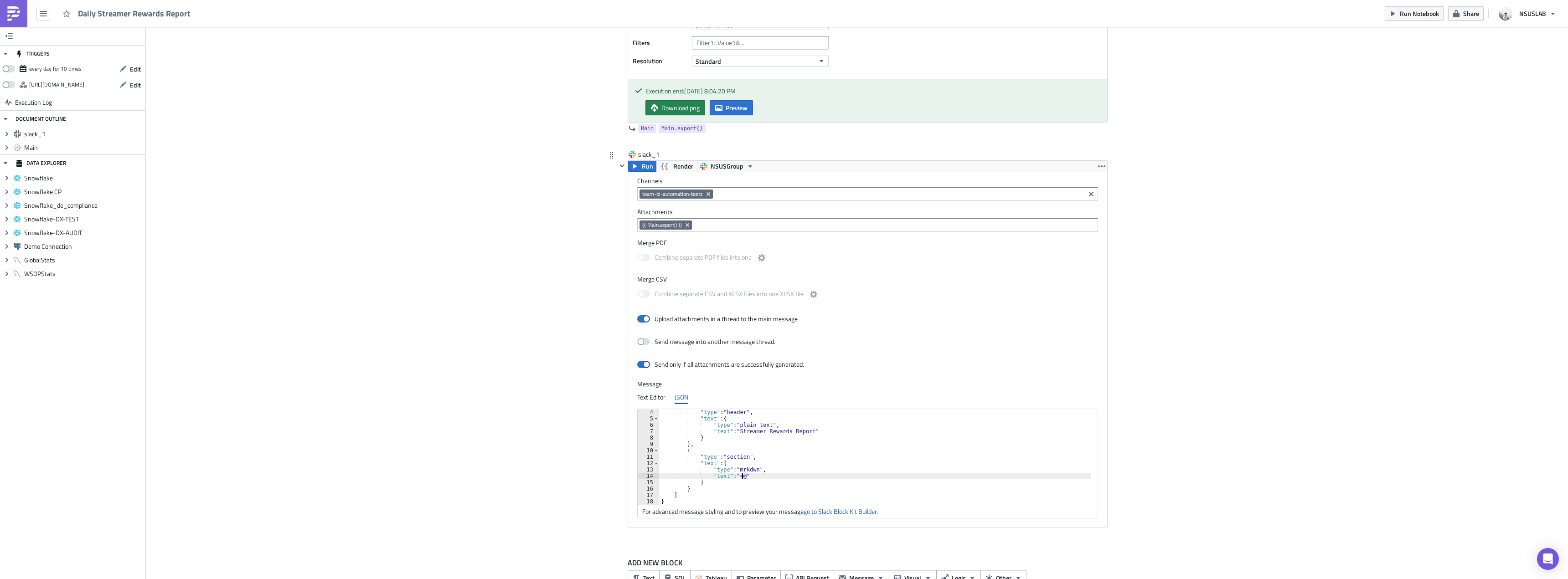
paste textarea "U07R96X9YDD"
click at [824, 514] on link "go to Slack Block Kit Builder" at bounding box center [840, 511] width 73 height 10
click at [949, 317] on div "Upload attachments in a thread to the main message" at bounding box center [867, 319] width 461 height 16
type textarea "]"
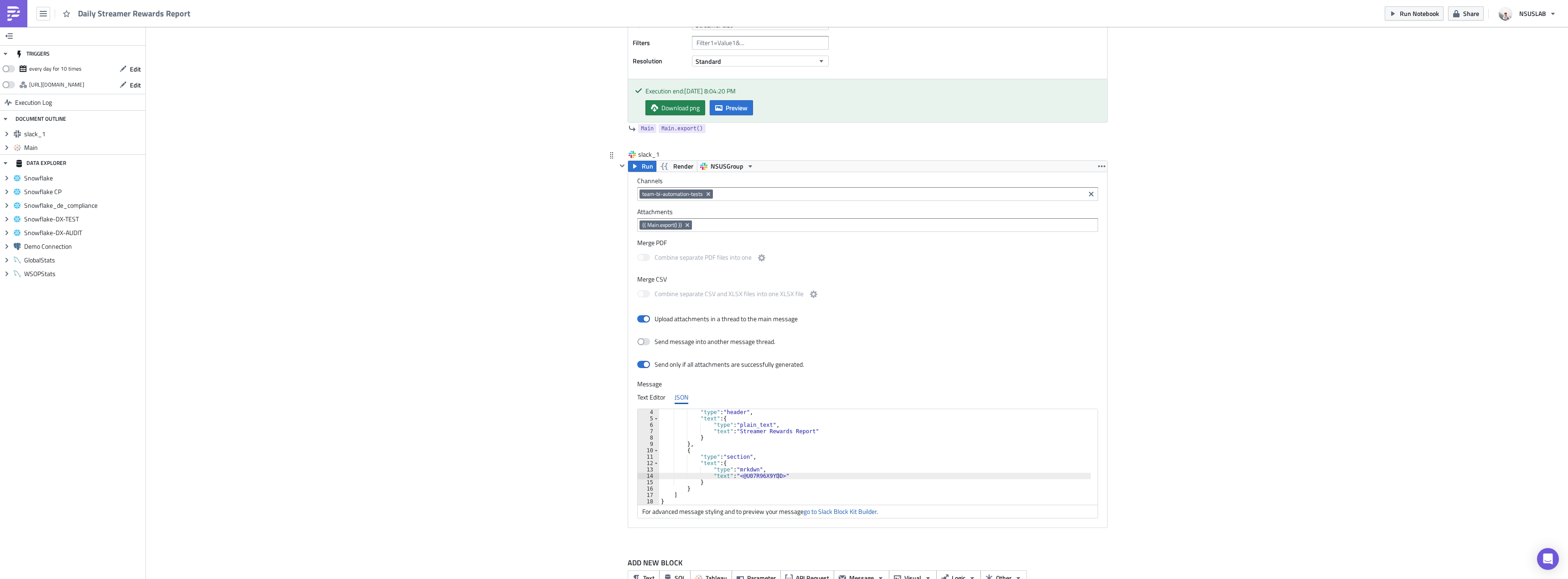
click at [1055, 497] on div ""type" : "header" , "text" : { "type" : "plain_text" , "text" : "Streamer Rewar…" at bounding box center [875, 464] width 432 height 109
click at [1151, 399] on div "Add Image Execution Log Daily Streamer Rewards Report Main Run Tableau - BI Aut…" at bounding box center [857, 242] width 1422 height 729
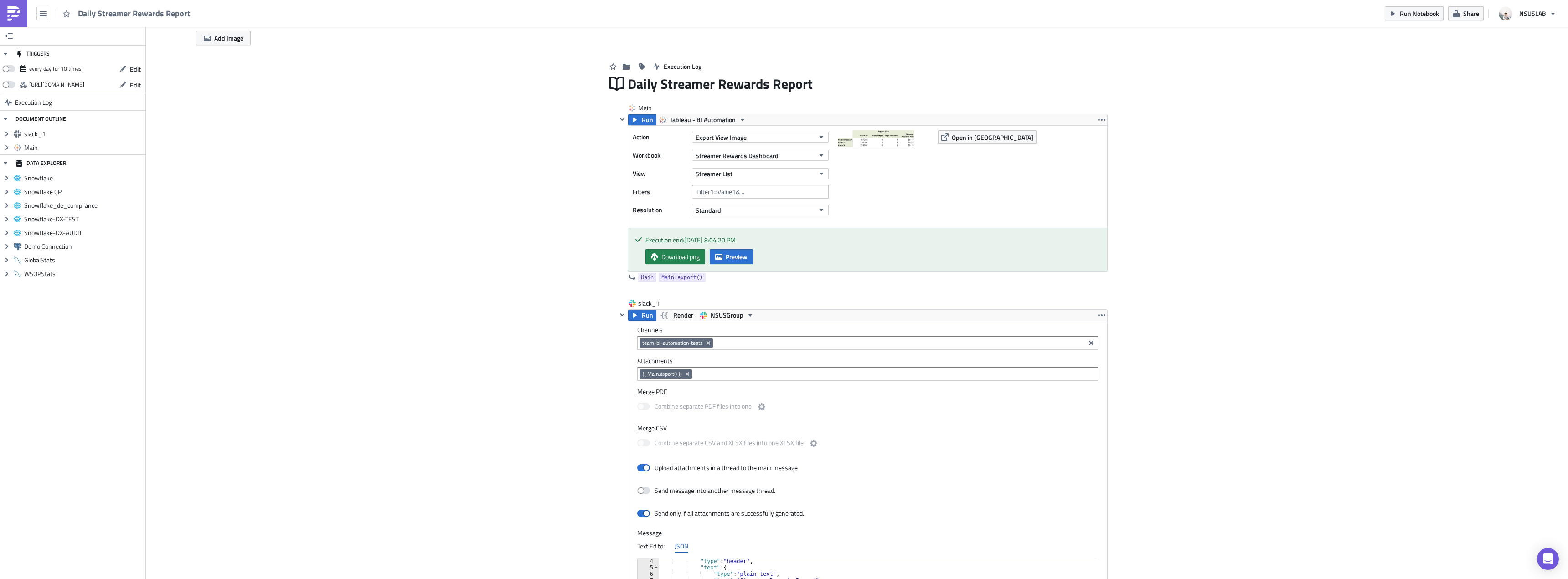
scroll to position [0, 0]
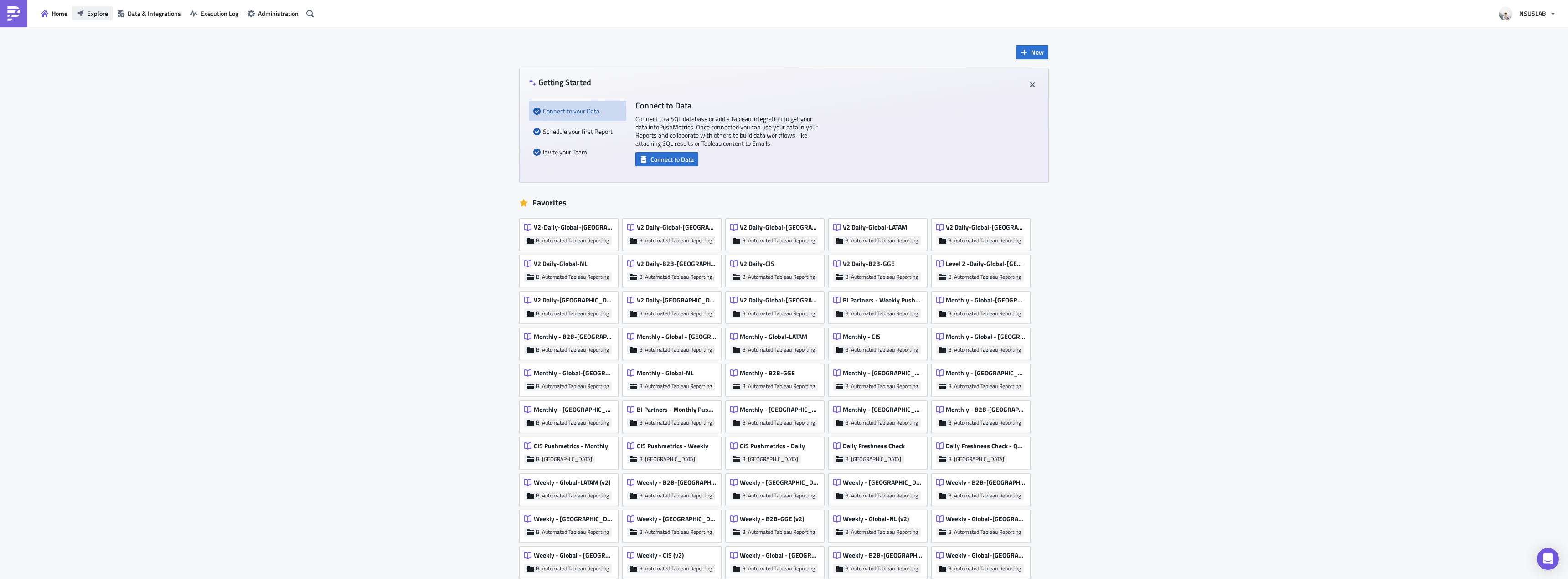
click at [100, 19] on button "Explore" at bounding box center [92, 13] width 40 height 14
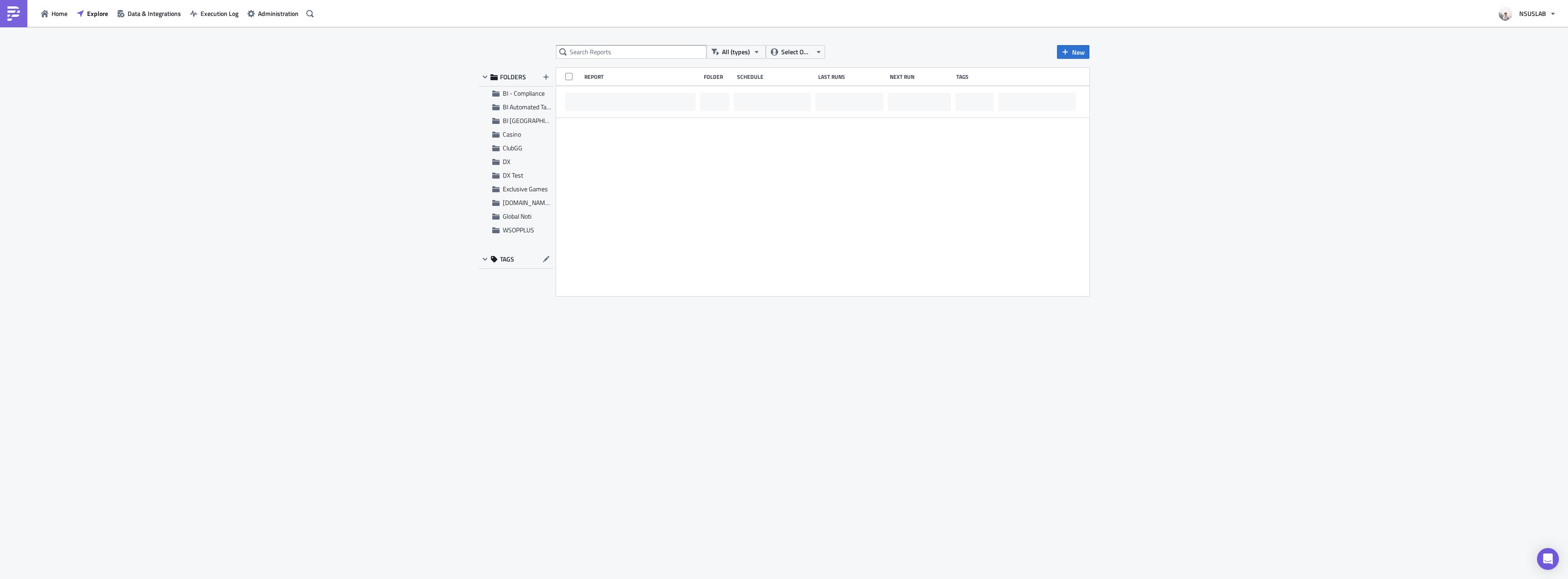
click at [572, 63] on div "All (types) Select Owner New FOLDERS BI - Compliance BI Automated Tableau Repor…" at bounding box center [783, 304] width 620 height 517
click at [609, 53] on input "text" at bounding box center [631, 52] width 151 height 13
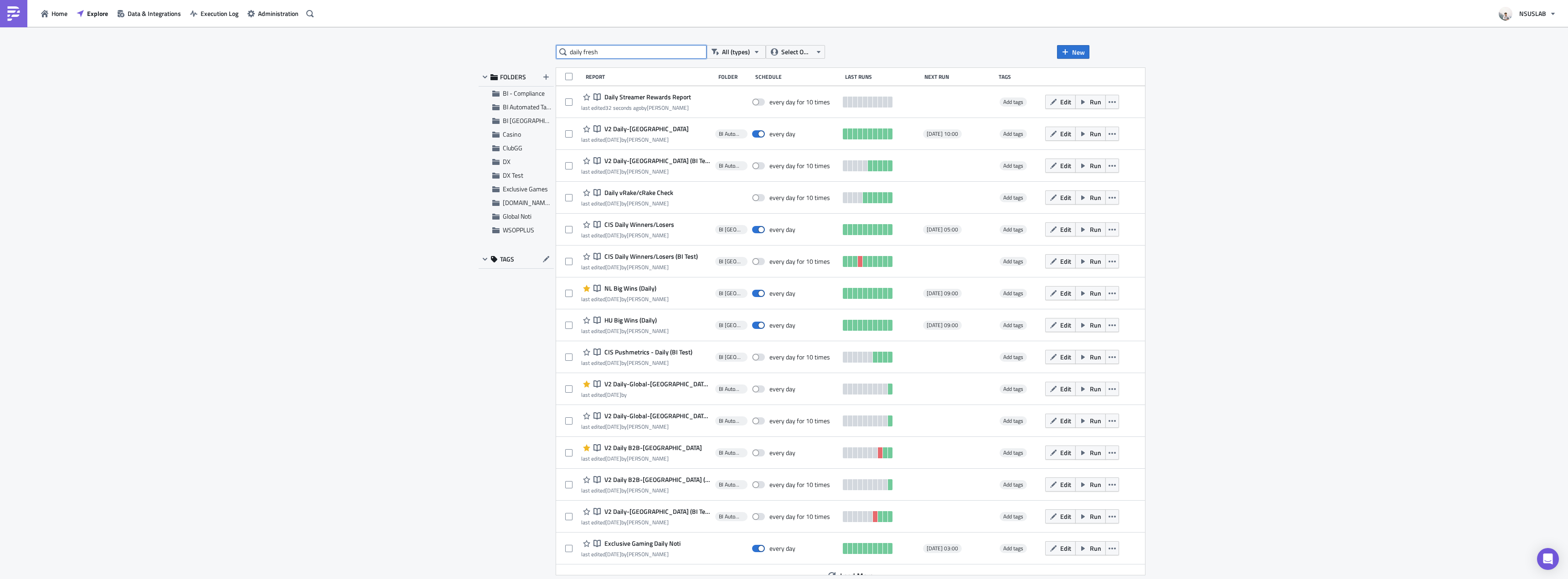
type input "daily fresh"
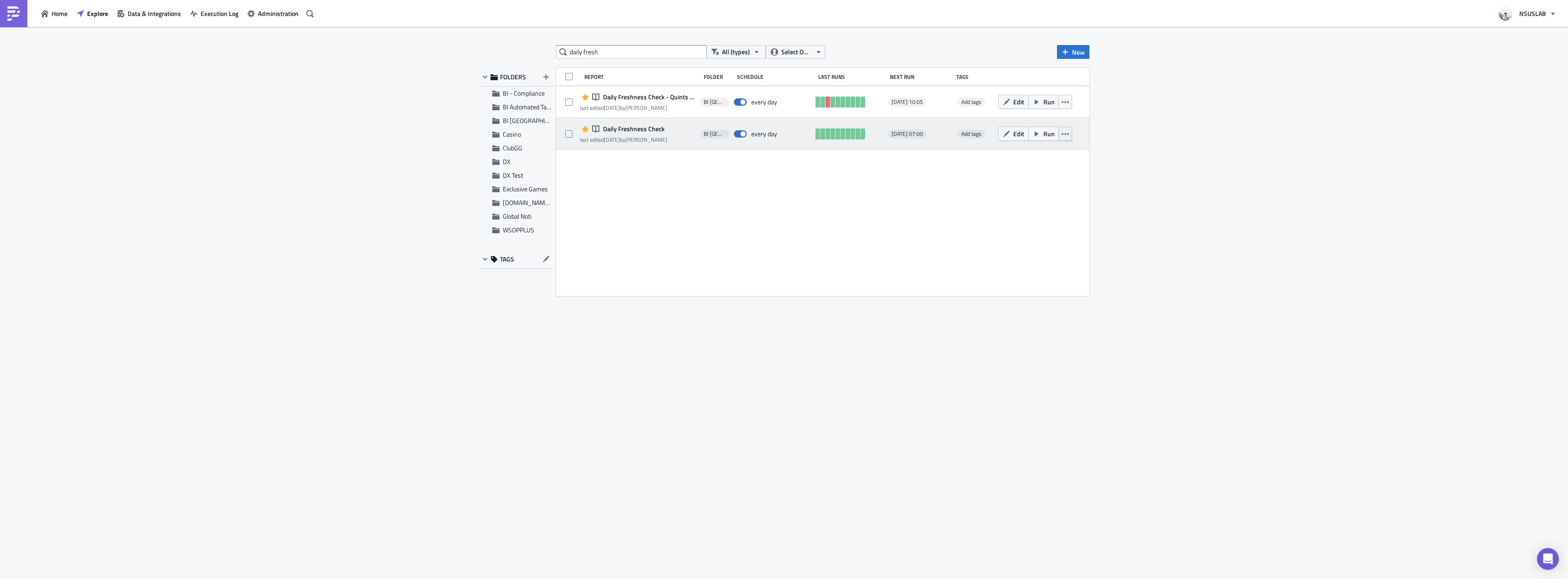
click at [1069, 136] on button "button" at bounding box center [1064, 134] width 13 height 14
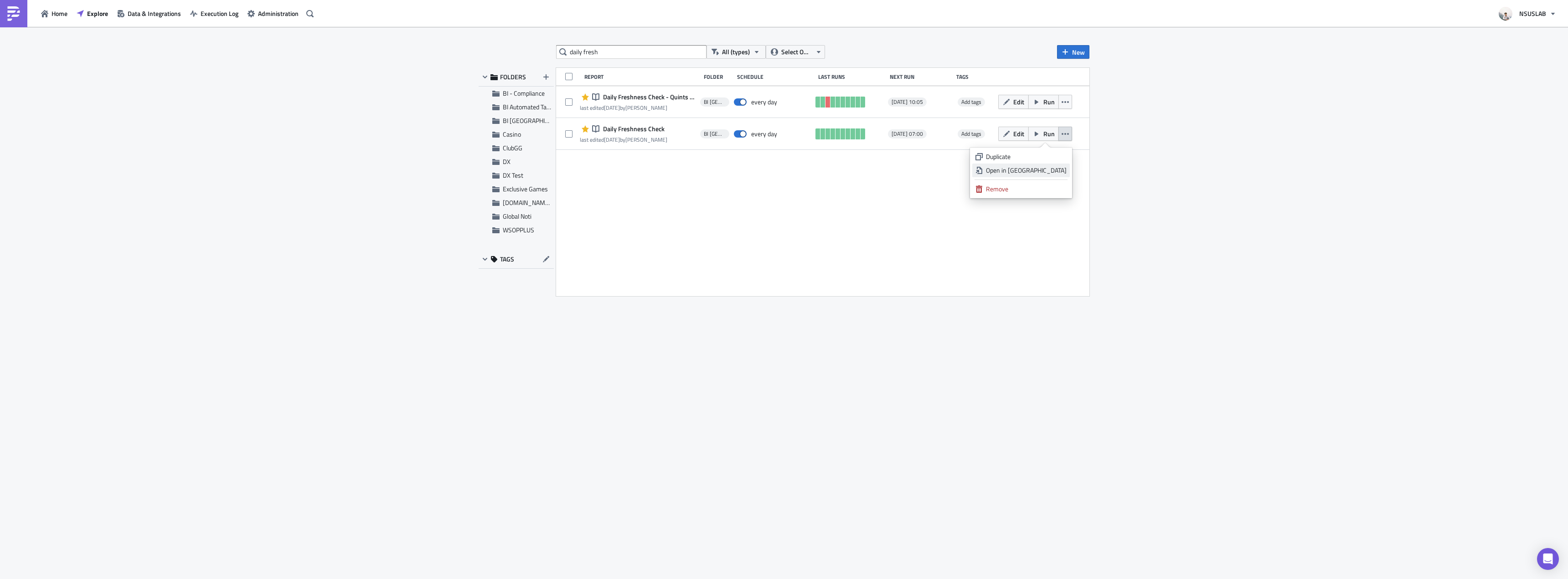
click at [1047, 167] on div "Open in New Tab" at bounding box center [1026, 170] width 80 height 9
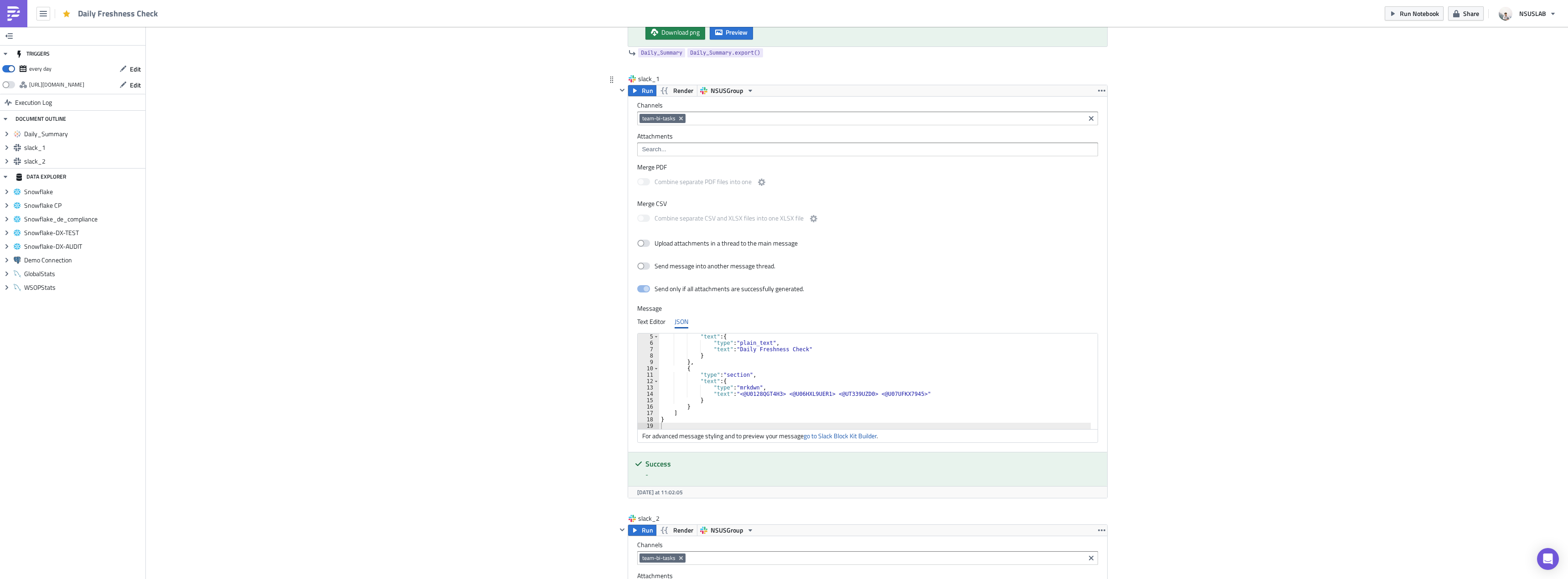
scroll to position [310, 0]
click at [777, 363] on div ""text" : { "type" : "plain_text" , "text" : "Daily Freshness Check" } } , { "ty…" at bounding box center [880, 389] width 442 height 109
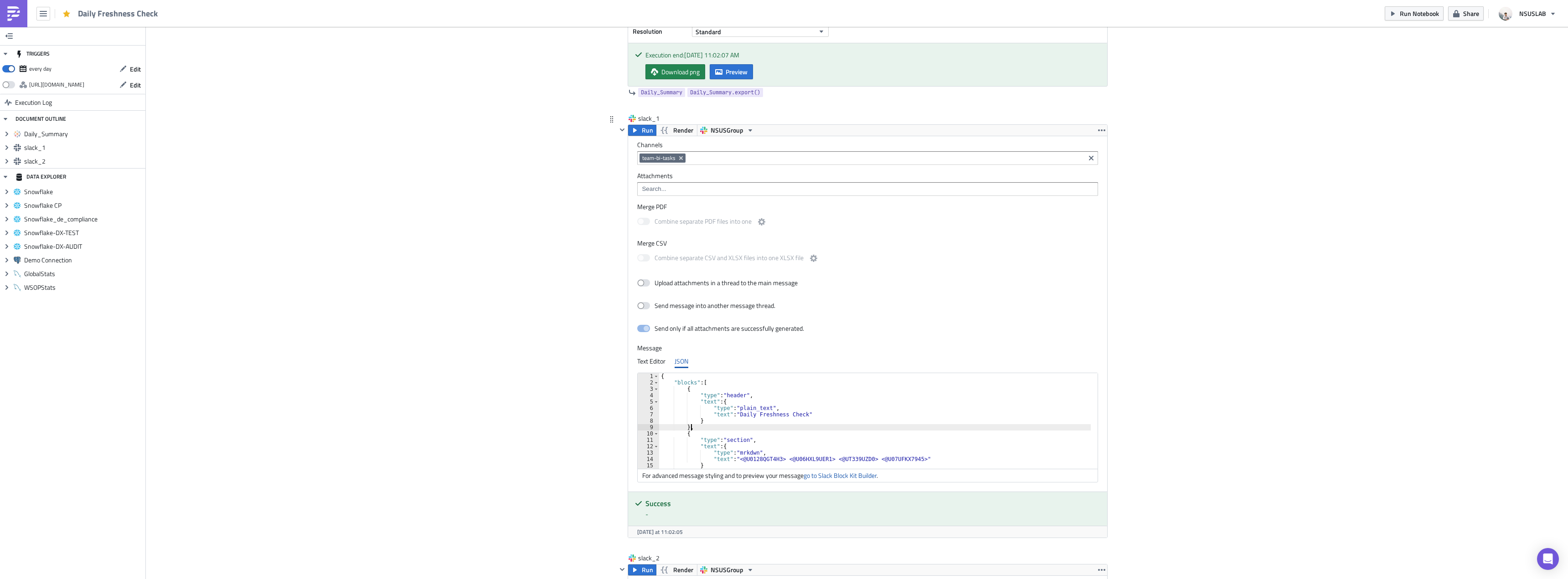
scroll to position [265, 0]
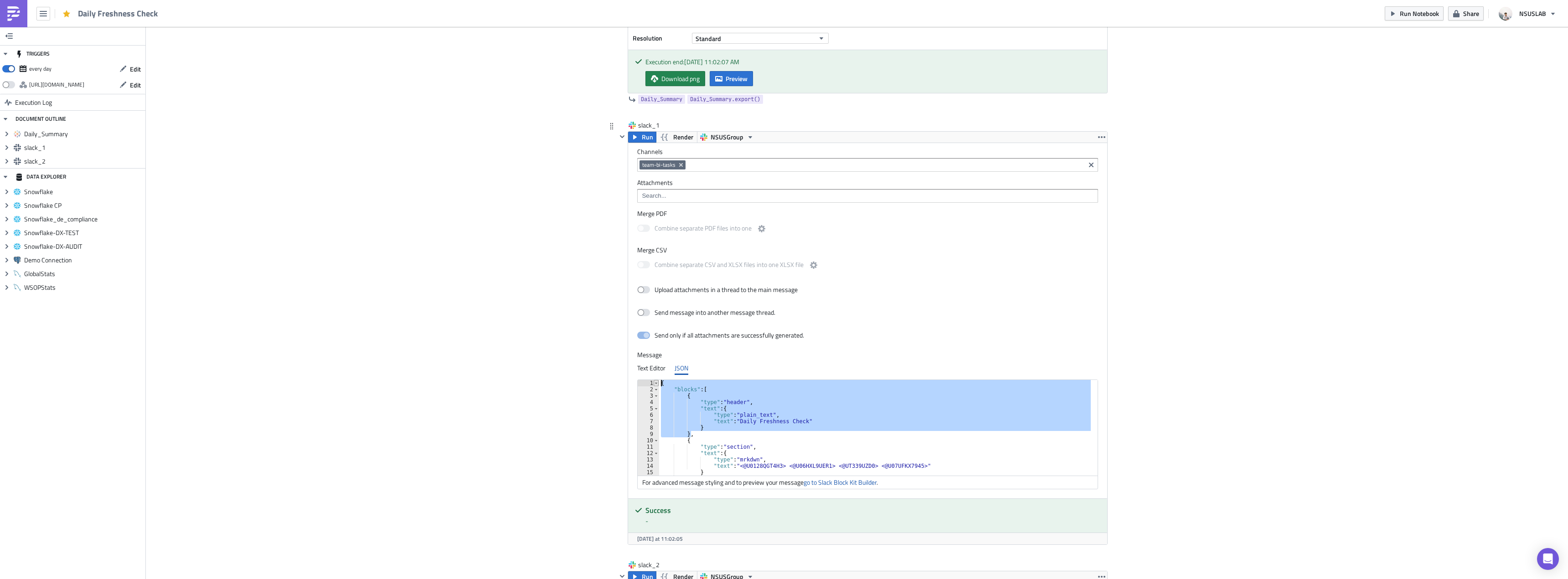
drag, startPoint x: 689, startPoint y: 434, endPoint x: 652, endPoint y: 385, distance: 61.4
click at [652, 385] on div "}, 1 2 3 4 5 6 7 8 9 10 11 12 13 14 15 16 { "blocks" : [ { "type" : "header" , …" at bounding box center [868, 427] width 460 height 95
click at [787, 422] on div "{ "blocks" : [ { "type" : "header" , "text" : { "type" : "plain_text" , "text" …" at bounding box center [875, 427] width 432 height 95
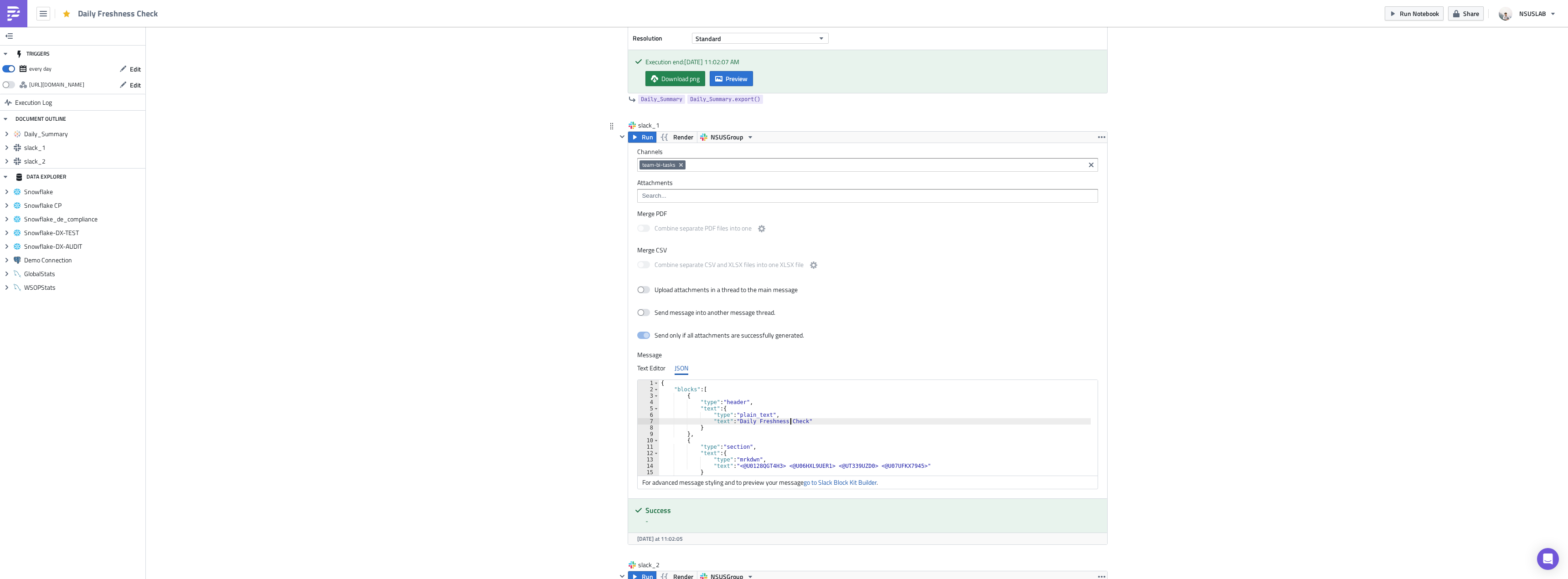
scroll to position [26, 0]
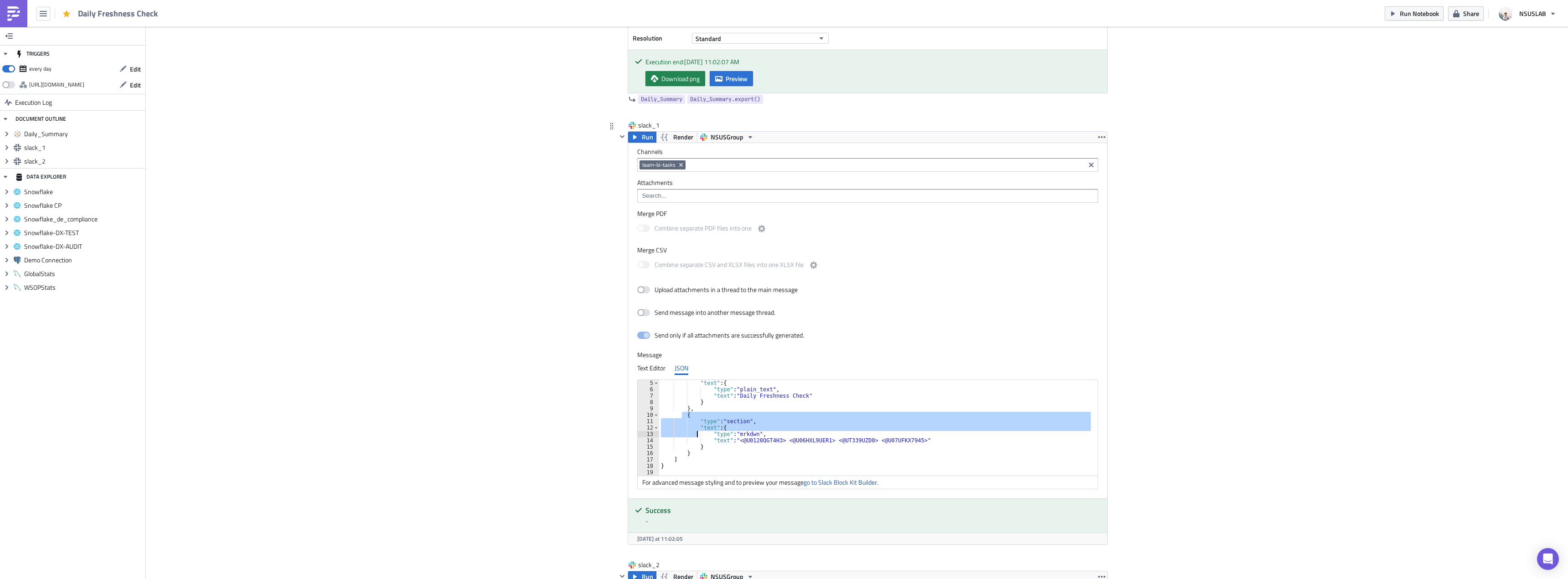
drag, startPoint x: 680, startPoint y: 415, endPoint x: 699, endPoint y: 434, distance: 26.9
click at [699, 434] on div ""text" : { "type" : "plain_text" , "text" : "Daily Freshness Check" } } , { "ty…" at bounding box center [880, 434] width 442 height 109
click at [696, 433] on div ""text" : { "type" : "plain_text" , "text" : "Daily Freshness Check" } } , { "ty…" at bounding box center [875, 427] width 432 height 95
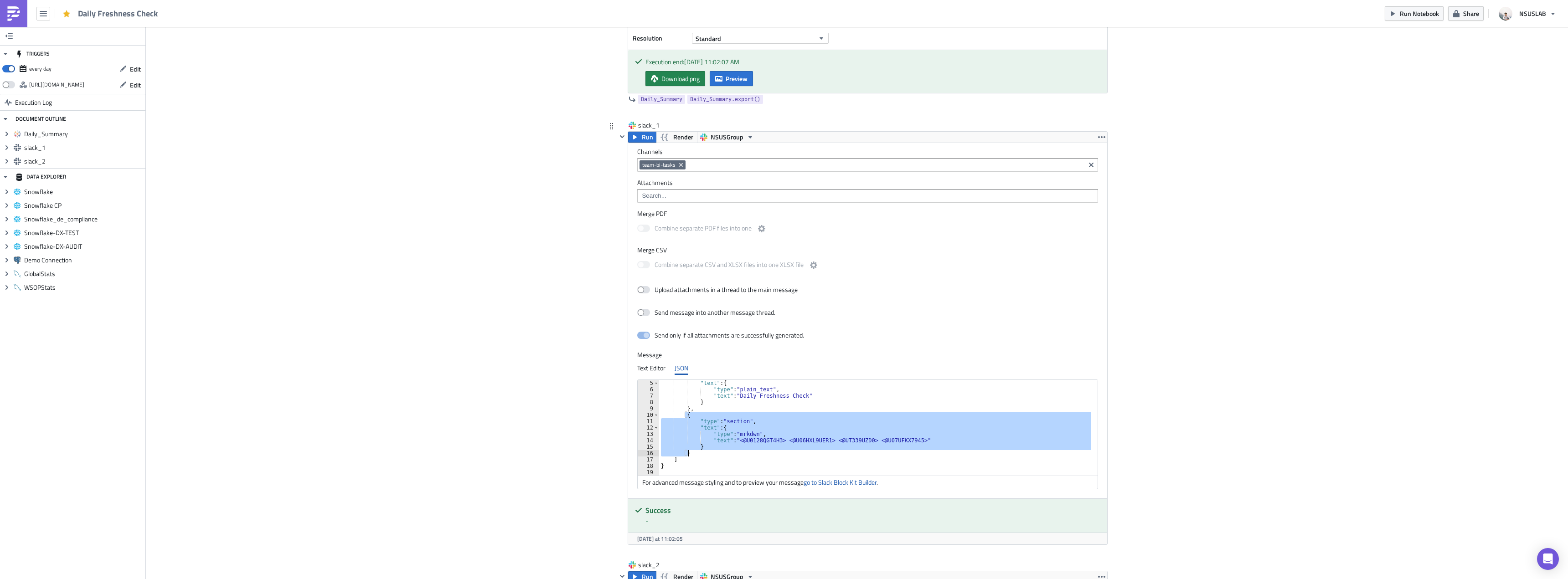
drag, startPoint x: 681, startPoint y: 415, endPoint x: 694, endPoint y: 451, distance: 38.3
click at [694, 451] on div ""text" : { "type" : "plain_text" , "text" : "Daily Freshness Check" } } , { "ty…" at bounding box center [880, 434] width 442 height 109
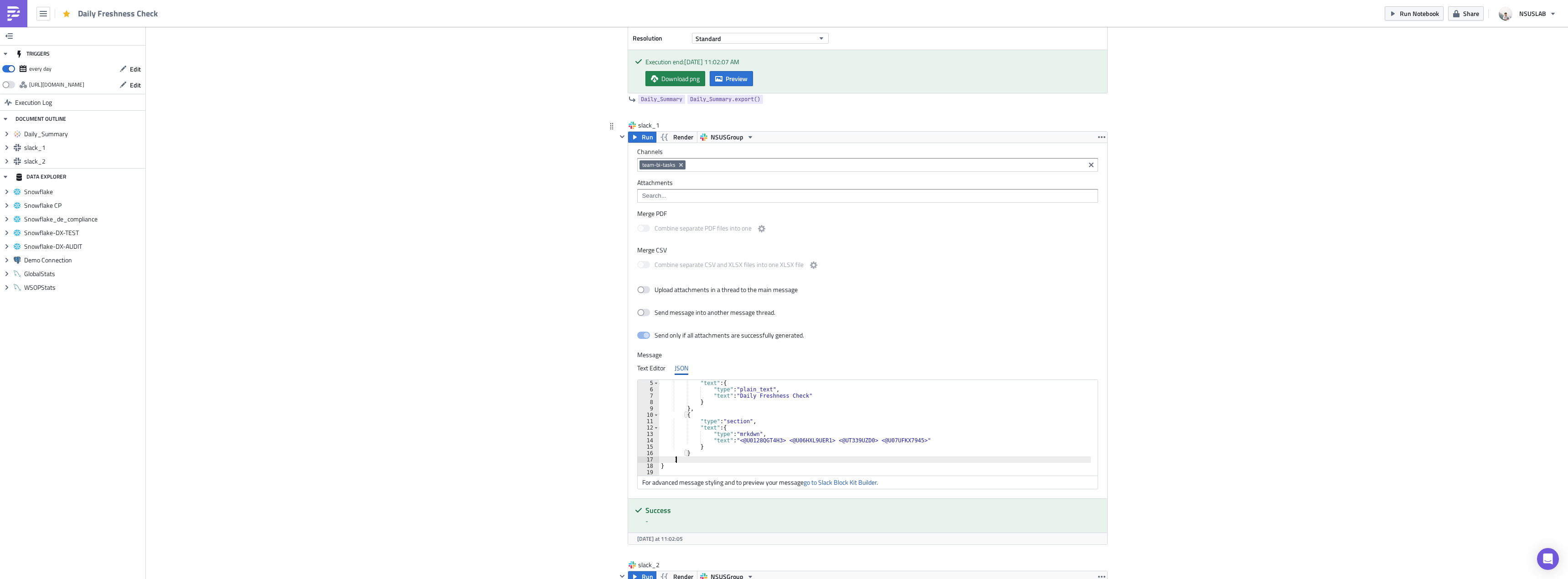
click at [723, 459] on div ""text" : { "type" : "plain_text" , "text" : "Daily Freshness Check" } } , { "ty…" at bounding box center [880, 434] width 442 height 109
type textarea "]"
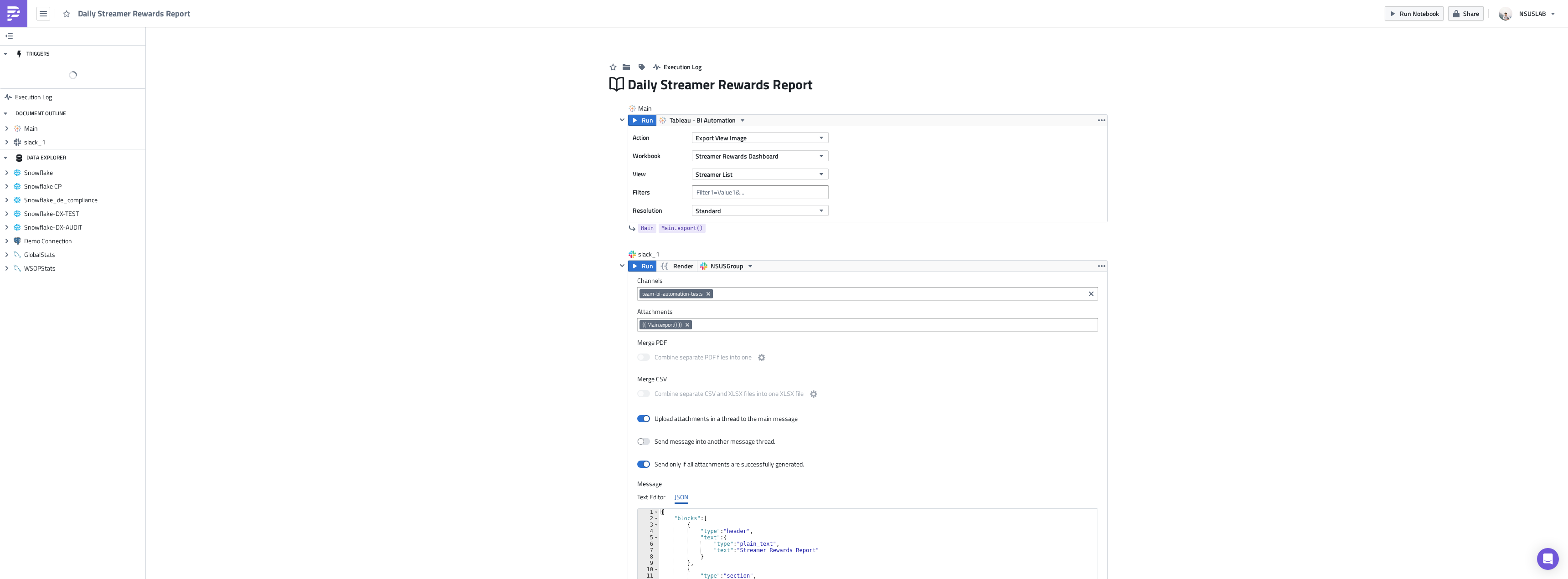
click at [290, 146] on div "Add Image Execution Log Daily Streamer Rewards Report Main Run Tableau - BI Aut…" at bounding box center [857, 366] width 1422 height 679
click at [291, 147] on div "Add Image Execution Log Daily Streamer Rewards Report Main Run Tableau - BI Aut…" at bounding box center [857, 366] width 1422 height 679
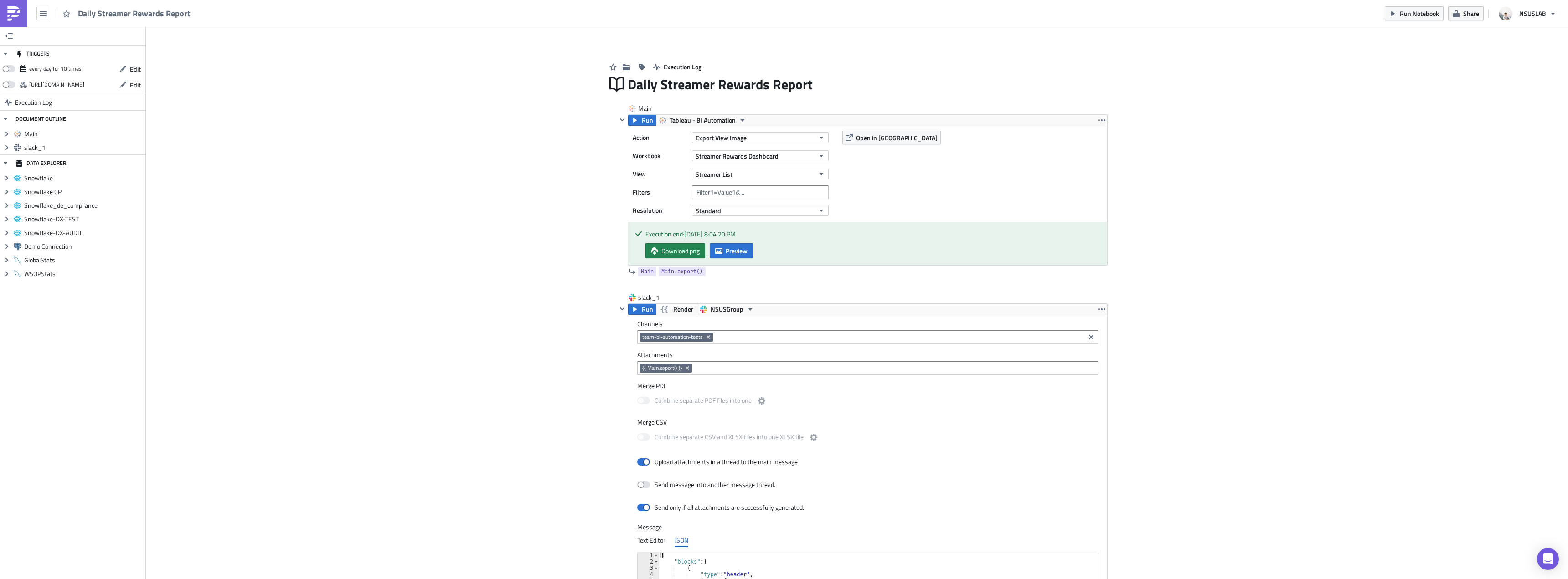
click at [262, 76] on div "Add Image Execution Log Daily Streamer Rewards Report Main Run Tableau - BI Aut…" at bounding box center [857, 388] width 1422 height 723
click at [1421, 15] on span "Run Notebook" at bounding box center [1419, 13] width 39 height 10
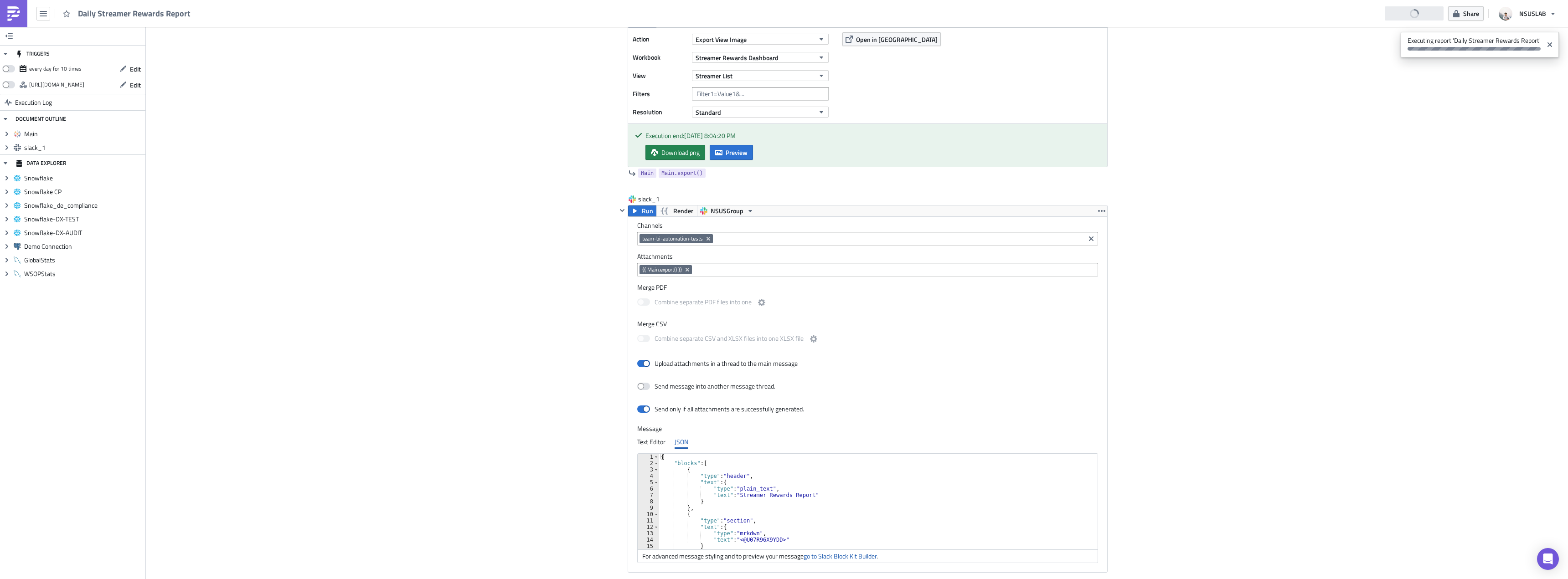
scroll to position [169, 0]
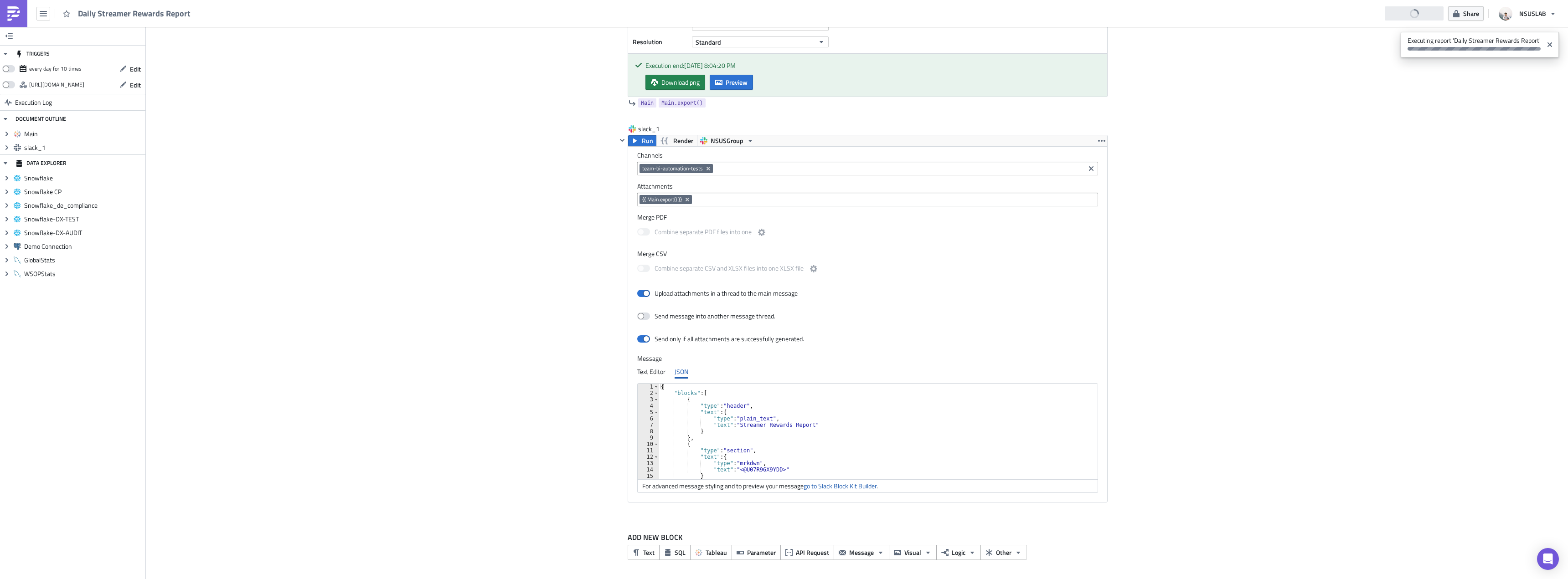
click at [458, 249] on div "Add Image Execution Log Daily Streamer Rewards Report Main Run Tableau - BI Aut…" at bounding box center [857, 219] width 1422 height 723
click at [499, 244] on div "Add Image Execution Log Daily Streamer Rewards Report Main Run Tableau - BI Aut…" at bounding box center [857, 219] width 1422 height 723
click at [508, 252] on div "Add Image Execution Log Daily Streamer Rewards Report Main Run Tableau - BI Aut…" at bounding box center [857, 219] width 1422 height 723
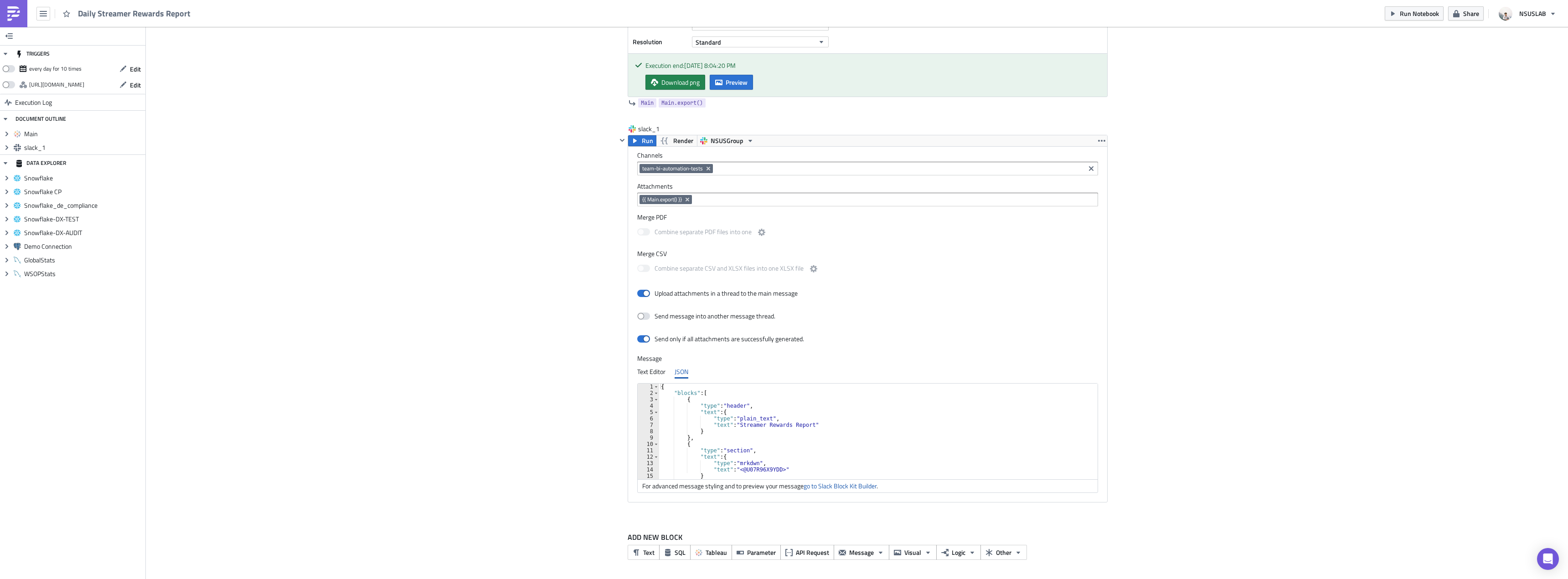
click at [503, 233] on div "Add Image Execution Log Daily Streamer Rewards Report Main Run Tableau - BI Aut…" at bounding box center [857, 219] width 1422 height 723
drag, startPoint x: 508, startPoint y: 281, endPoint x: 498, endPoint y: 261, distance: 22.4
click at [505, 276] on div "Add Image Execution Log Daily Streamer Rewards Report Main Run Tableau - BI Aut…" at bounding box center [857, 219] width 1422 height 723
click at [497, 261] on div "Add Image Execution Log Daily Streamer Rewards Report Main Run Tableau - BI Aut…" at bounding box center [857, 219] width 1422 height 723
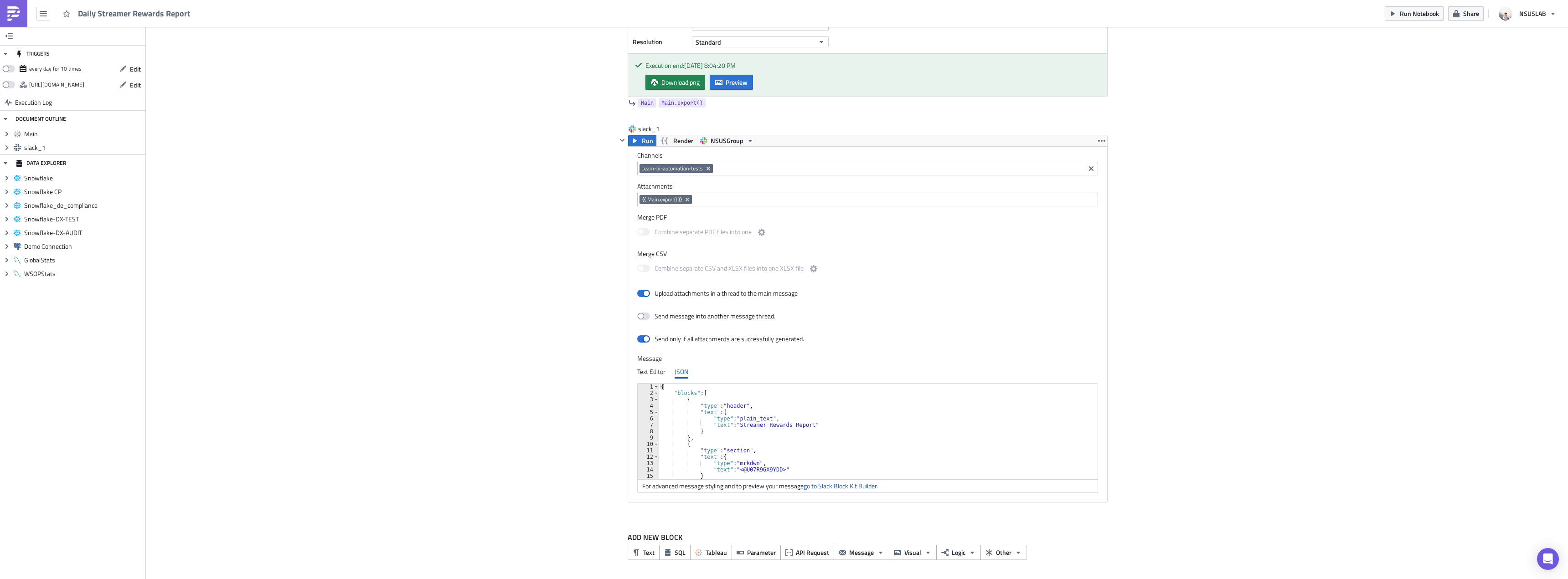
click at [468, 206] on div "Add Image Execution Log Daily Streamer Rewards Report Main Run Tableau - BI Aut…" at bounding box center [857, 219] width 1422 height 723
click at [467, 206] on div "Add Image Execution Log Daily Streamer Rewards Report Main Run Tableau - BI Aut…" at bounding box center [857, 219] width 1422 height 723
click at [493, 270] on div "Add Image Execution Log Daily Streamer Rewards Report Main Run Tableau - BI Aut…" at bounding box center [857, 219] width 1422 height 723
click at [645, 293] on span at bounding box center [643, 294] width 12 height 7
click at [645, 293] on input "Upload attachments in a thread to the main message" at bounding box center [641, 294] width 6 height 6
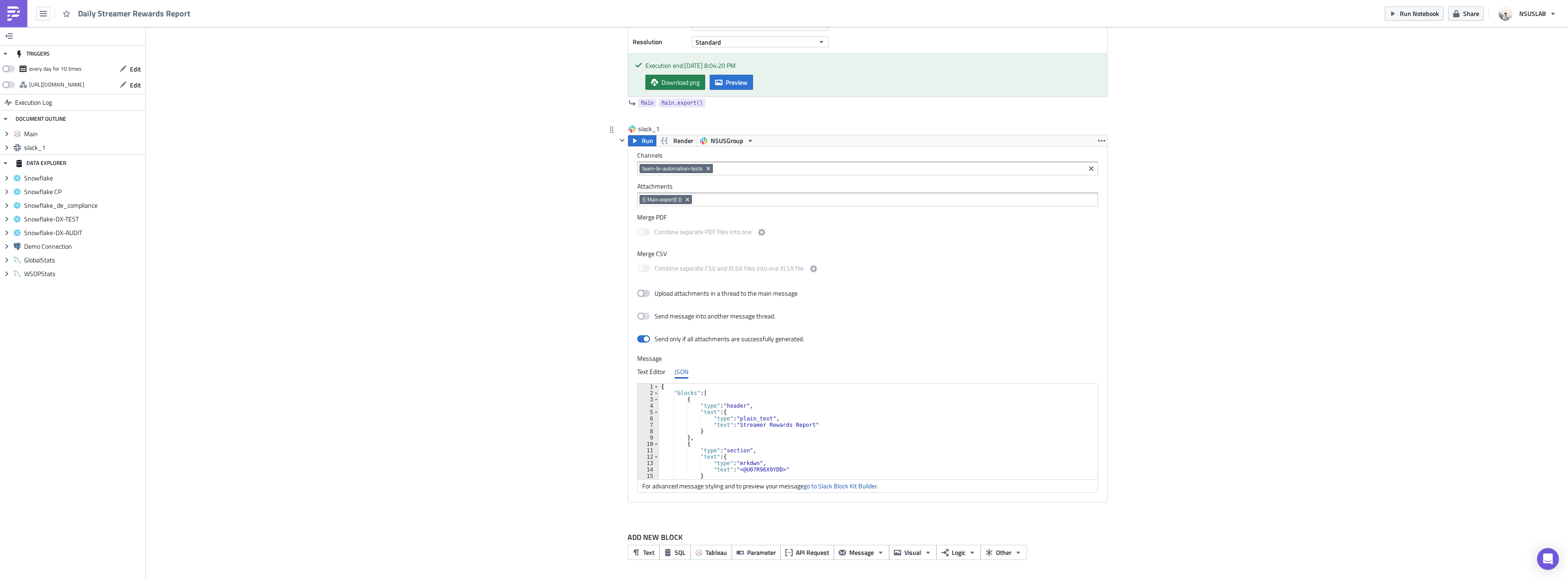
click at [770, 297] on label "Upload attachments in a thread to the main message" at bounding box center [717, 293] width 161 height 8
click at [645, 297] on input "Upload attachments in a thread to the main message" at bounding box center [641, 294] width 6 height 6
checkbox input "true"
click at [491, 260] on div "Add Image Execution Log Daily Streamer Rewards Report Main Run Tableau - BI Aut…" at bounding box center [857, 219] width 1422 height 723
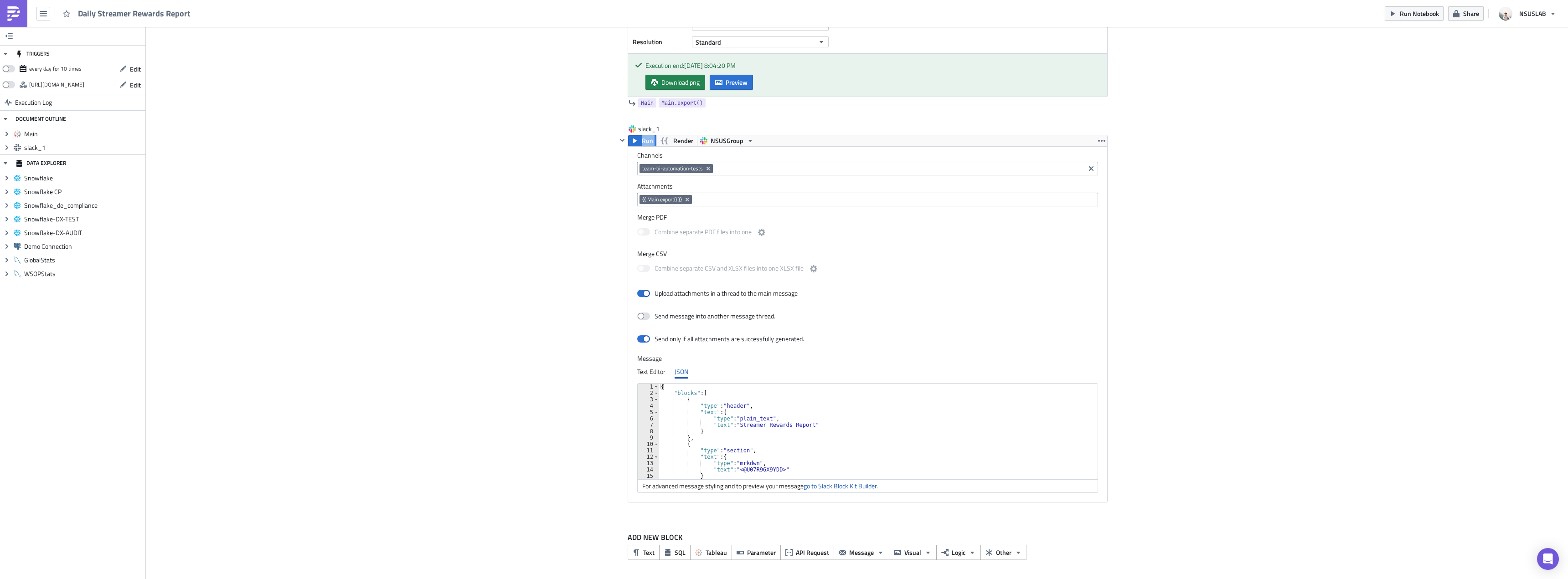
click at [491, 260] on div "Add Image Execution Log Daily Streamer Rewards Report Main Run Tableau - BI Aut…" at bounding box center [857, 219] width 1422 height 723
click at [356, 252] on div "Add Image Execution Log Daily Streamer Rewards Report Main Run Tableau - BI Aut…" at bounding box center [857, 219] width 1422 height 723
click at [553, 296] on div "Add Image Execution Log Daily Streamer Rewards Report Main Run Tableau - BI Aut…" at bounding box center [857, 219] width 1422 height 723
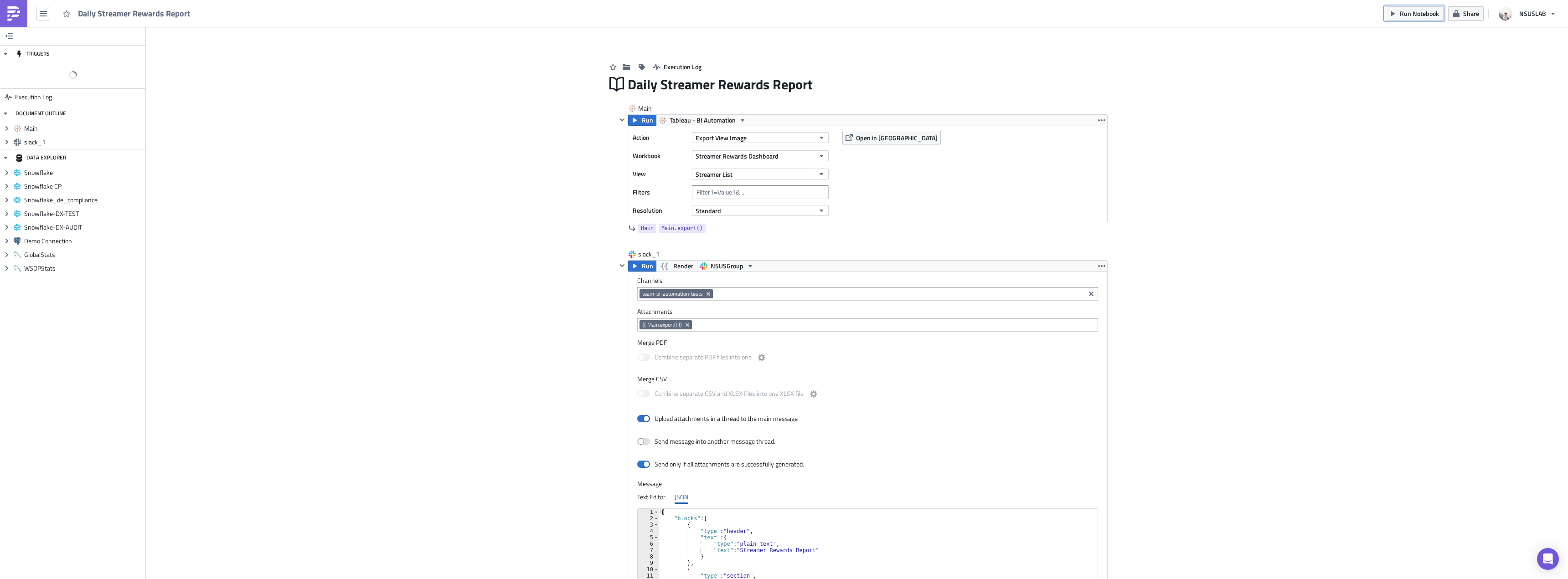
click at [1395, 18] on button "Run Notebook" at bounding box center [1414, 13] width 59 height 14
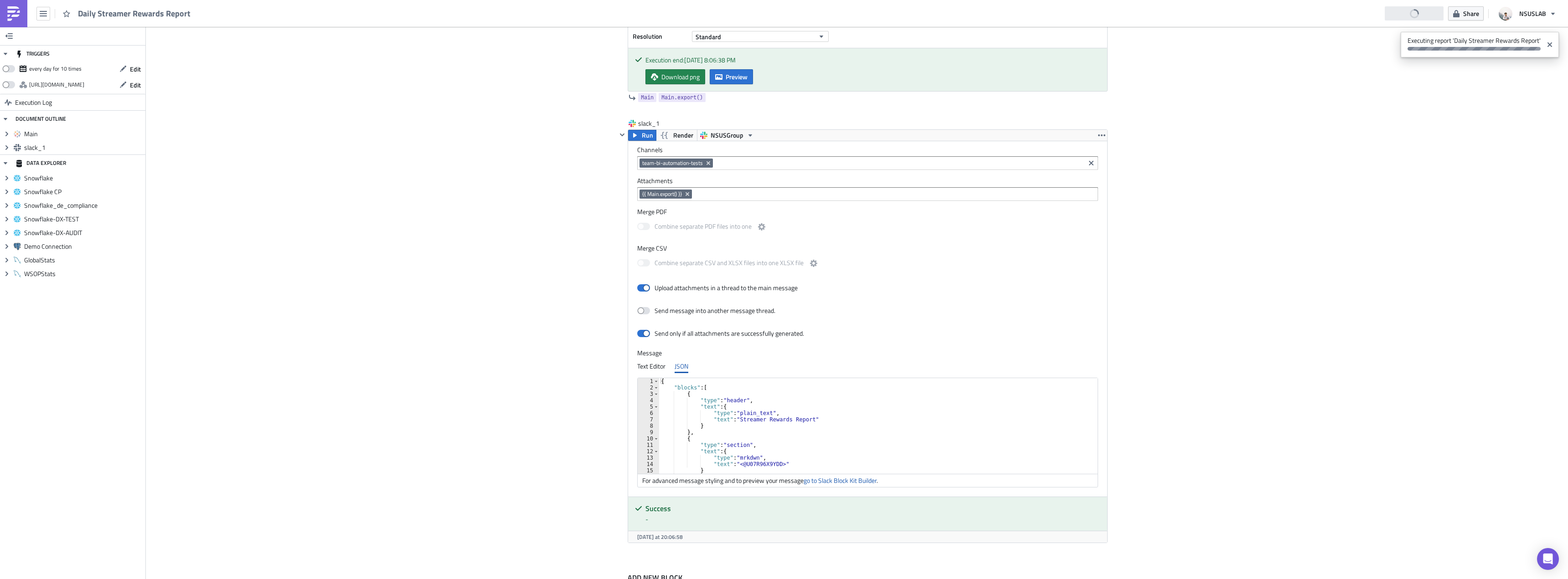
scroll to position [215, 0]
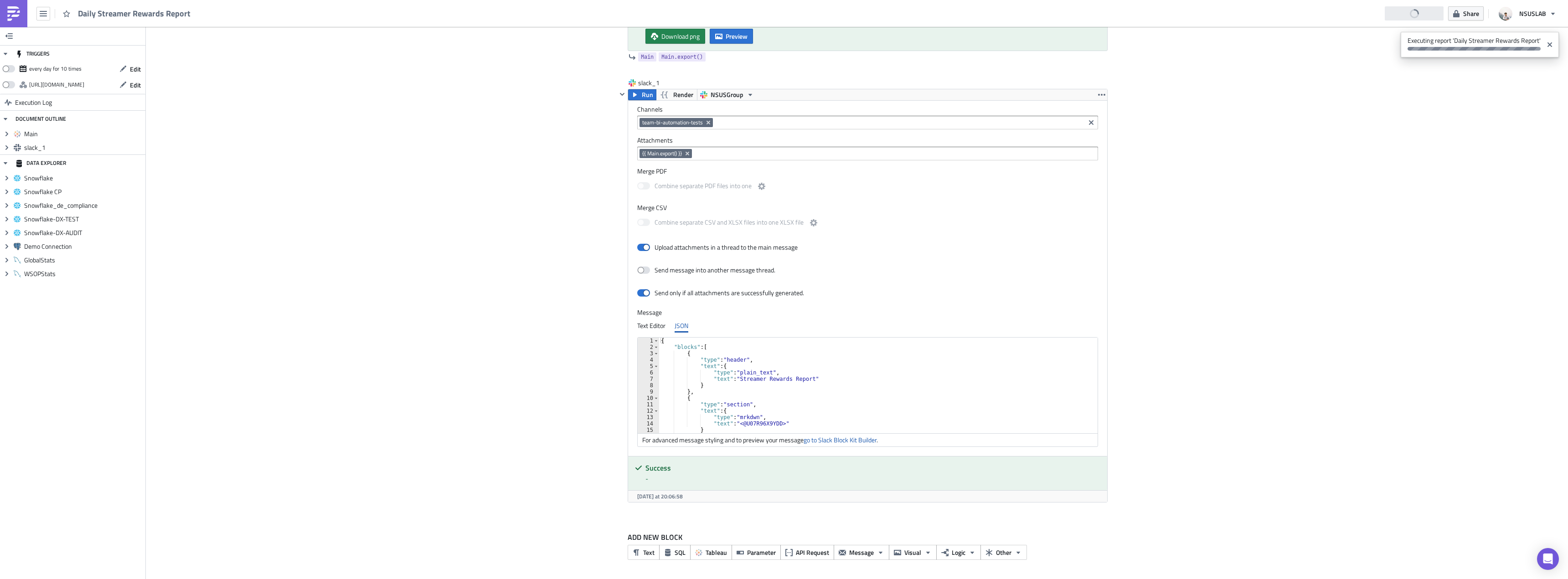
click at [1201, 244] on div "Add Image Execution Log Daily Streamer Rewards Report Main Run Tableau - BI Aut…" at bounding box center [857, 195] width 1422 height 768
drag, startPoint x: 655, startPoint y: 247, endPoint x: 648, endPoint y: 247, distance: 7.0
click at [652, 247] on label "Upload attachments in a thread to the main message" at bounding box center [717, 247] width 161 height 8
click at [745, 242] on div "Upload attachments in a thread to the main message" at bounding box center [717, 248] width 161 height 16
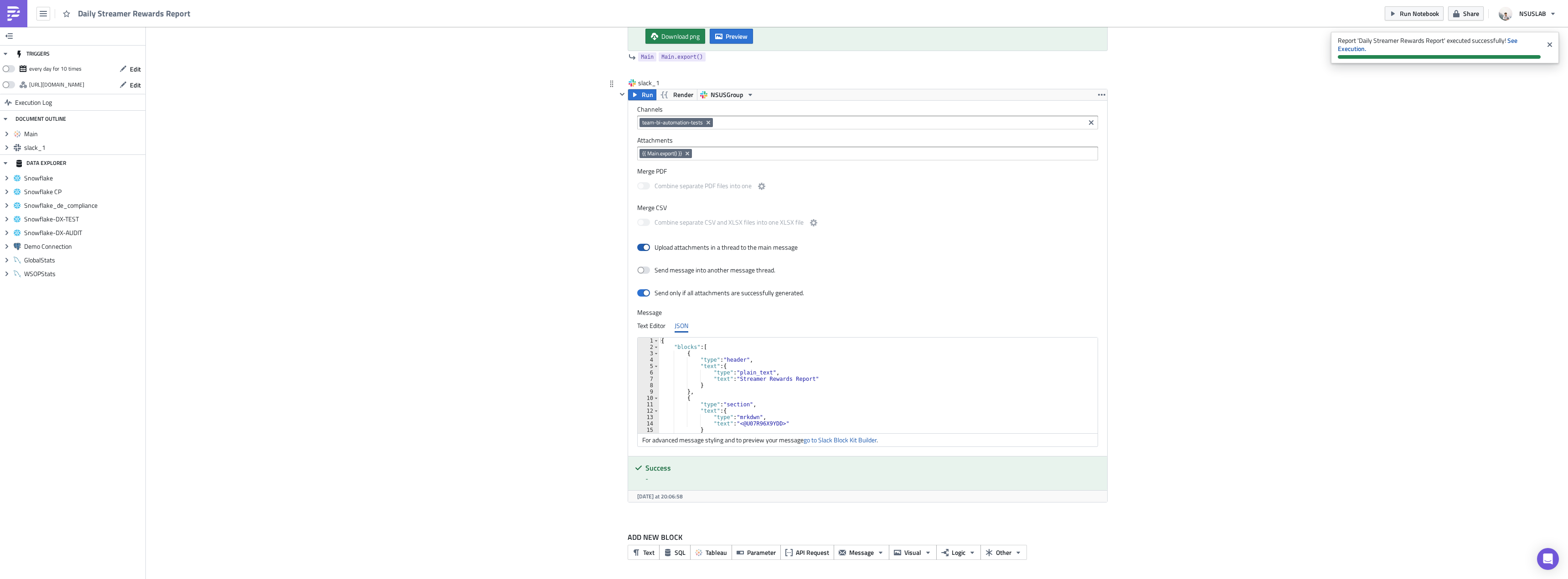
click at [753, 247] on label "Upload attachments in a thread to the main message" at bounding box center [717, 247] width 161 height 8
click at [645, 247] on input "Upload attachments in a thread to the main message" at bounding box center [641, 247] width 6 height 6
click at [1422, 239] on div "Add Image Execution Log Daily Streamer Rewards Report Main Run Tableau - BI Aut…" at bounding box center [857, 195] width 1422 height 768
click at [1416, 13] on span "Run Notebook" at bounding box center [1419, 13] width 39 height 10
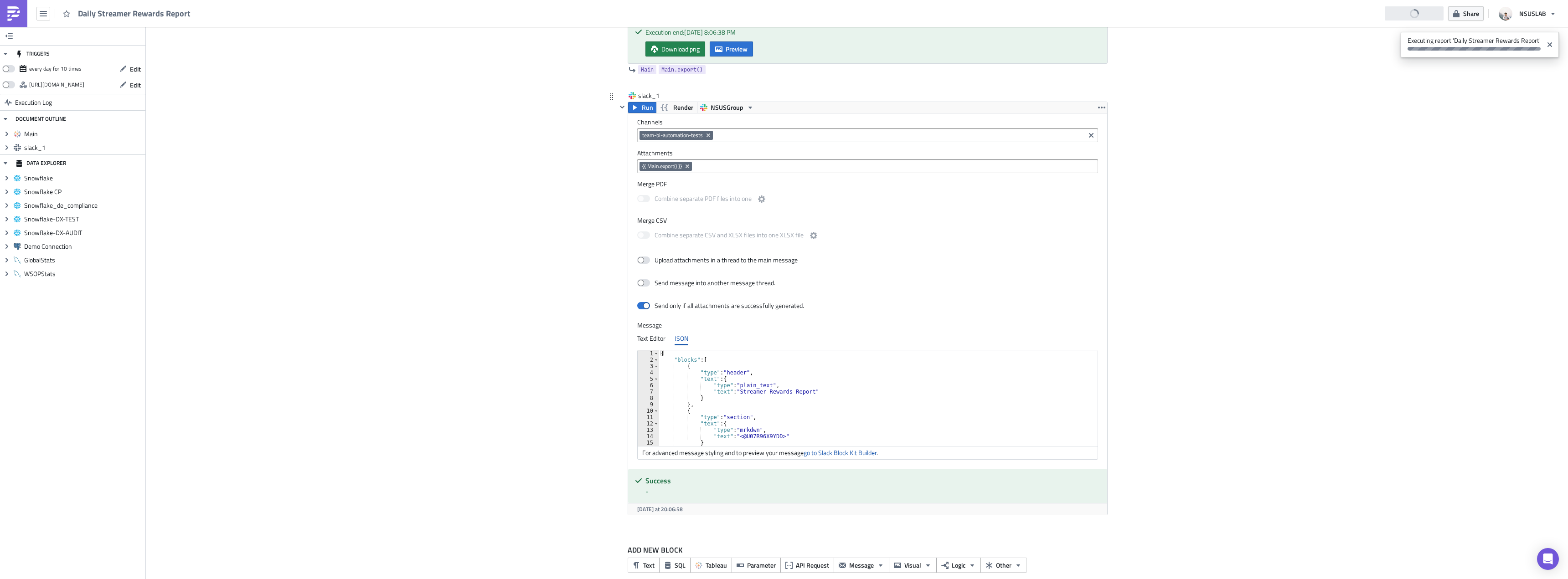
scroll to position [170, 0]
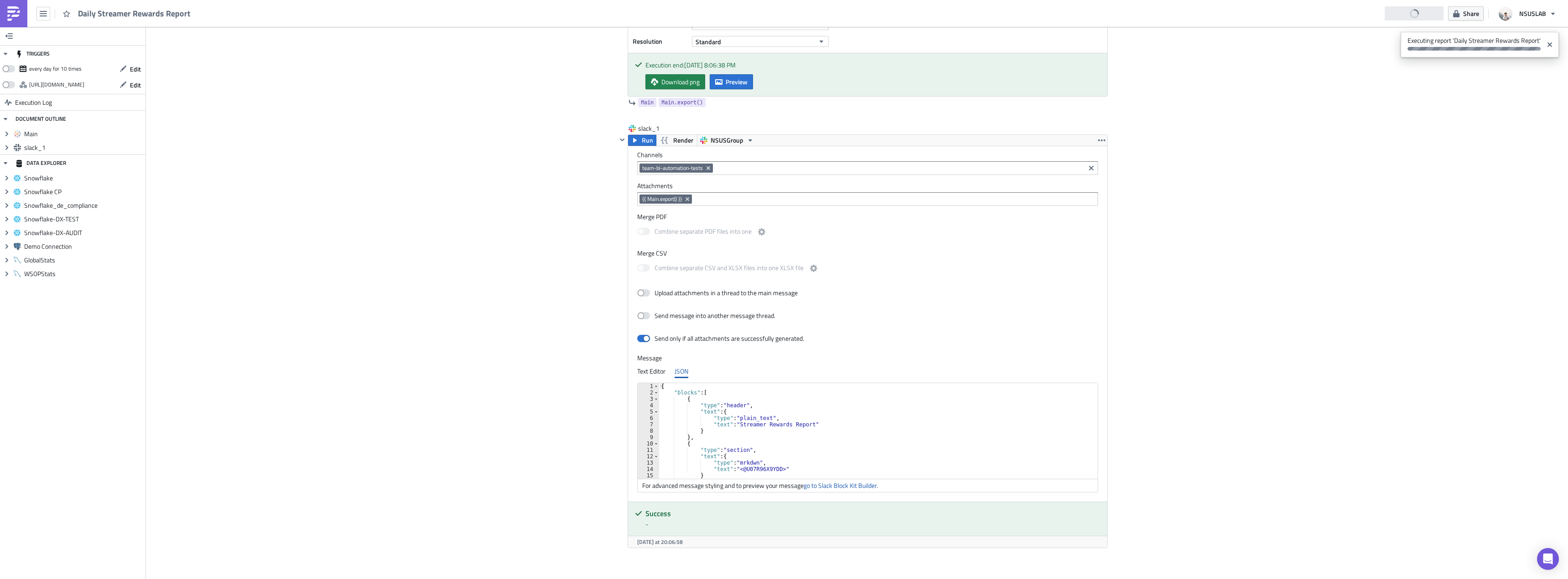
click at [470, 217] on div "Add Image Execution Log Daily Streamer Rewards Report Main Run Tableau - BI Aut…" at bounding box center [857, 242] width 1422 height 768
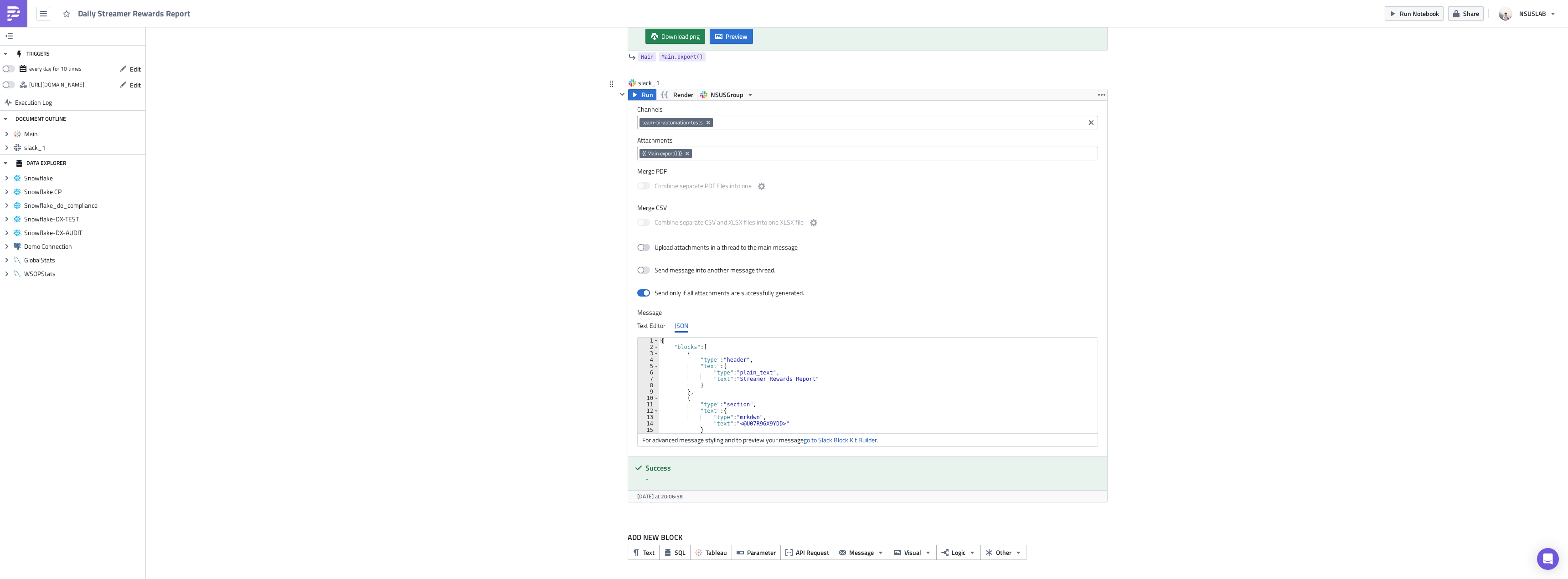
click at [644, 250] on span at bounding box center [643, 247] width 12 height 7
click at [644, 250] on input "Upload attachments in a thread to the main message" at bounding box center [641, 247] width 6 height 6
checkbox input "true"
click at [554, 249] on div "Add Image Execution Log Daily Streamer Rewards Report Main Run Tableau - BI Aut…" at bounding box center [857, 195] width 1422 height 768
click at [507, 261] on div "Add Image Execution Log Daily Streamer Rewards Report Main Run Tableau - BI Aut…" at bounding box center [857, 195] width 1422 height 768
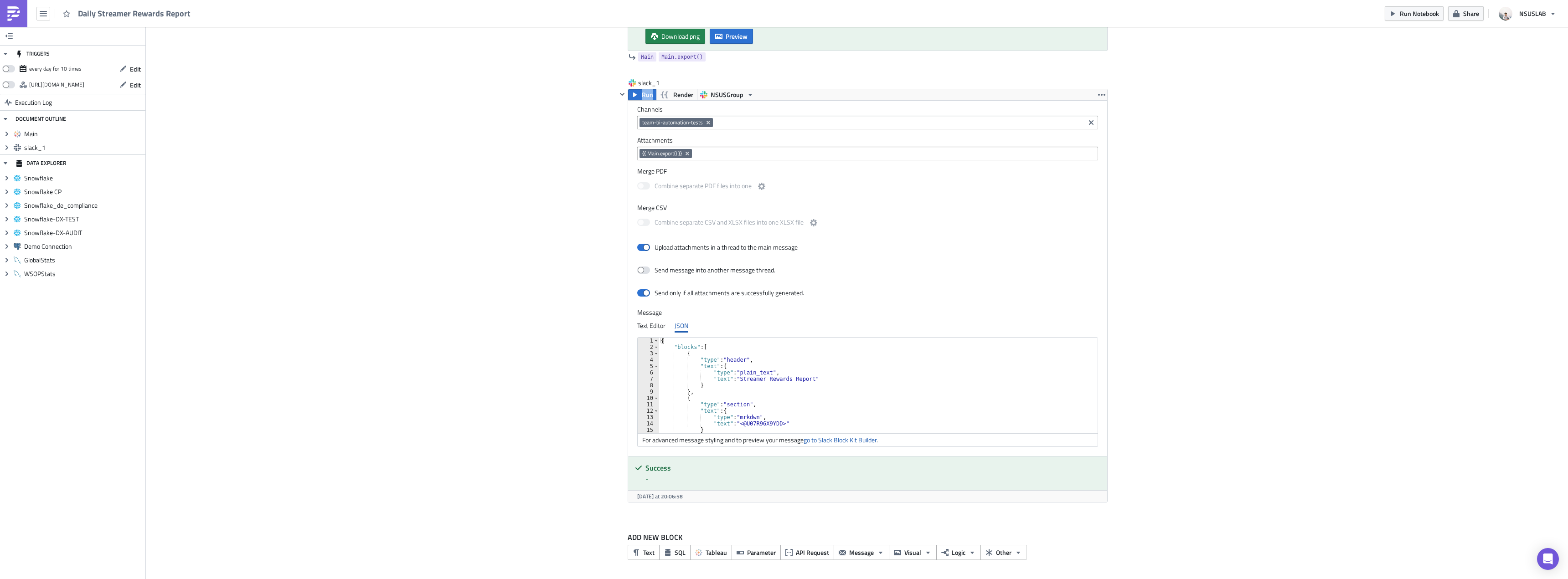
click at [507, 261] on div "Add Image Execution Log Daily Streamer Rewards Report Main Run Tableau - BI Aut…" at bounding box center [857, 195] width 1422 height 768
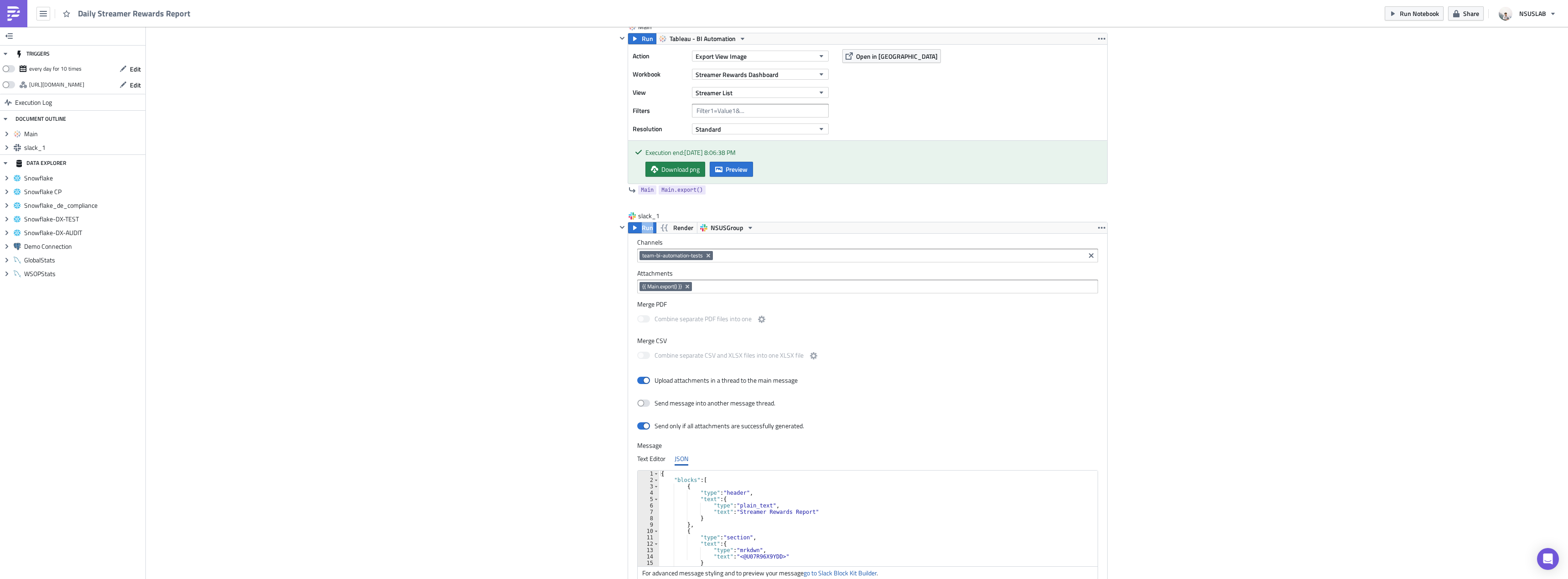
scroll to position [0, 0]
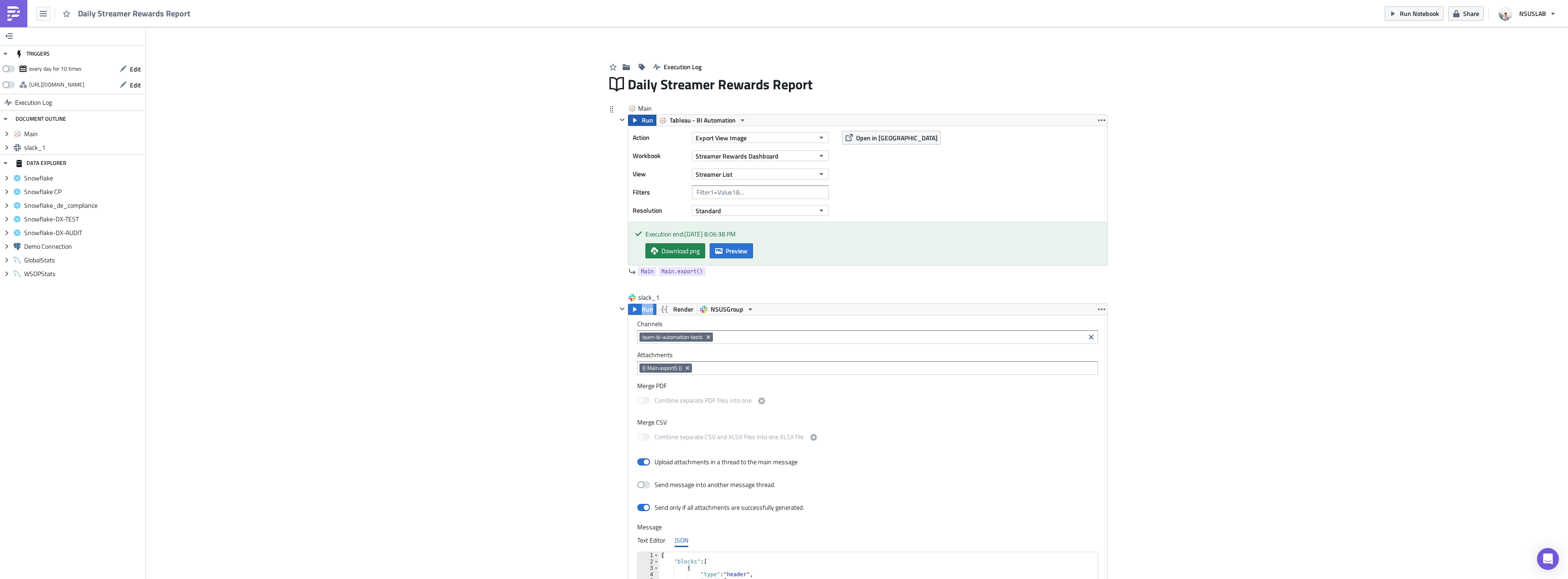
click at [641, 120] on span "Run" at bounding box center [647, 120] width 12 height 11
click at [715, 253] on icon "button" at bounding box center [719, 251] width 7 height 5
click at [531, 271] on body "Daily Streamer Rewards Report Run Notebook Share NSUSLAB TRIGGERS every day for…" at bounding box center [784, 290] width 1568 height 581
click at [498, 179] on div "Add Image Execution Log Daily Streamer Rewards Report Main Run Tableau - BI Aut…" at bounding box center [857, 410] width 1422 height 768
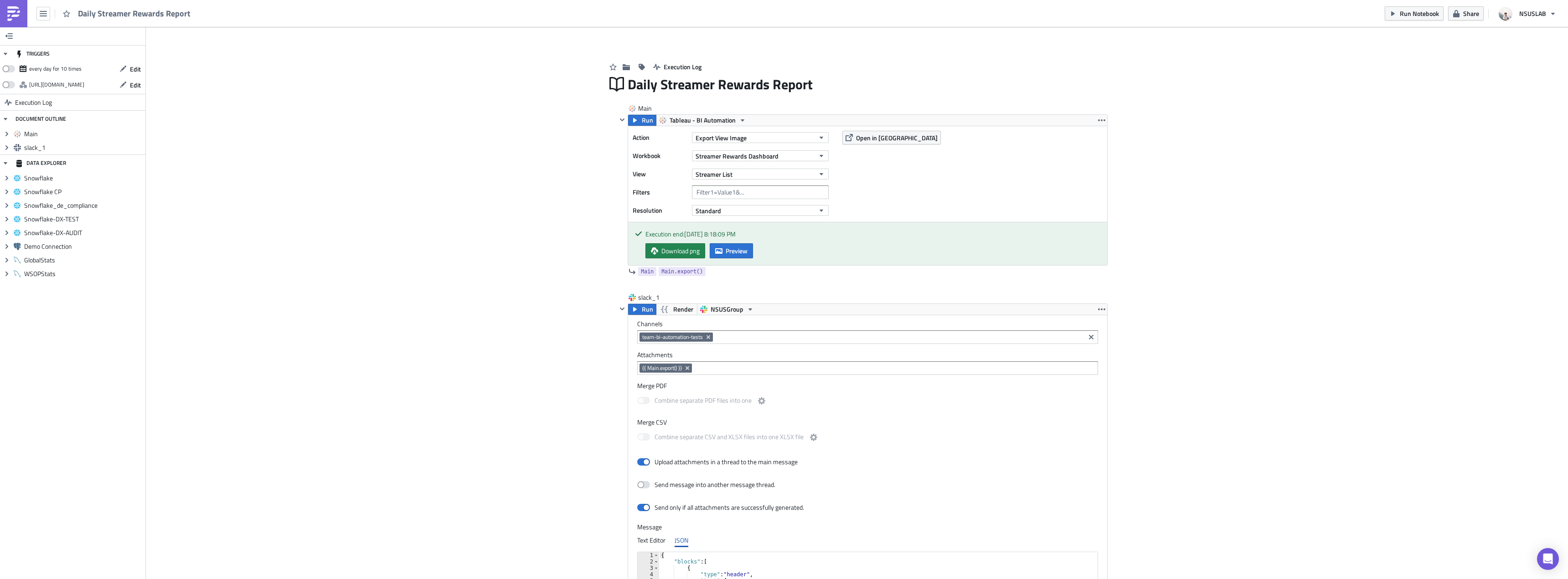
click at [503, 223] on div "Add Image Execution Log Daily Streamer Rewards Report Main Run Tableau - BI Aut…" at bounding box center [857, 410] width 1422 height 768
click at [503, 221] on div "Add Image Execution Log Daily Streamer Rewards Report Main Run Tableau - BI Aut…" at bounding box center [857, 410] width 1422 height 768
click at [505, 182] on div "Add Image Execution Log Daily Streamer Rewards Report Main Run Tableau - BI Aut…" at bounding box center [857, 410] width 1422 height 768
click at [640, 129] on div "Action Export View Image Workbook Streamer Rewards Dashboard View Streamer List…" at bounding box center [867, 174] width 479 height 95
click at [644, 127] on div "Action Export View Image Workbook Streamer Rewards Dashboard View Streamer List…" at bounding box center [867, 174] width 479 height 95
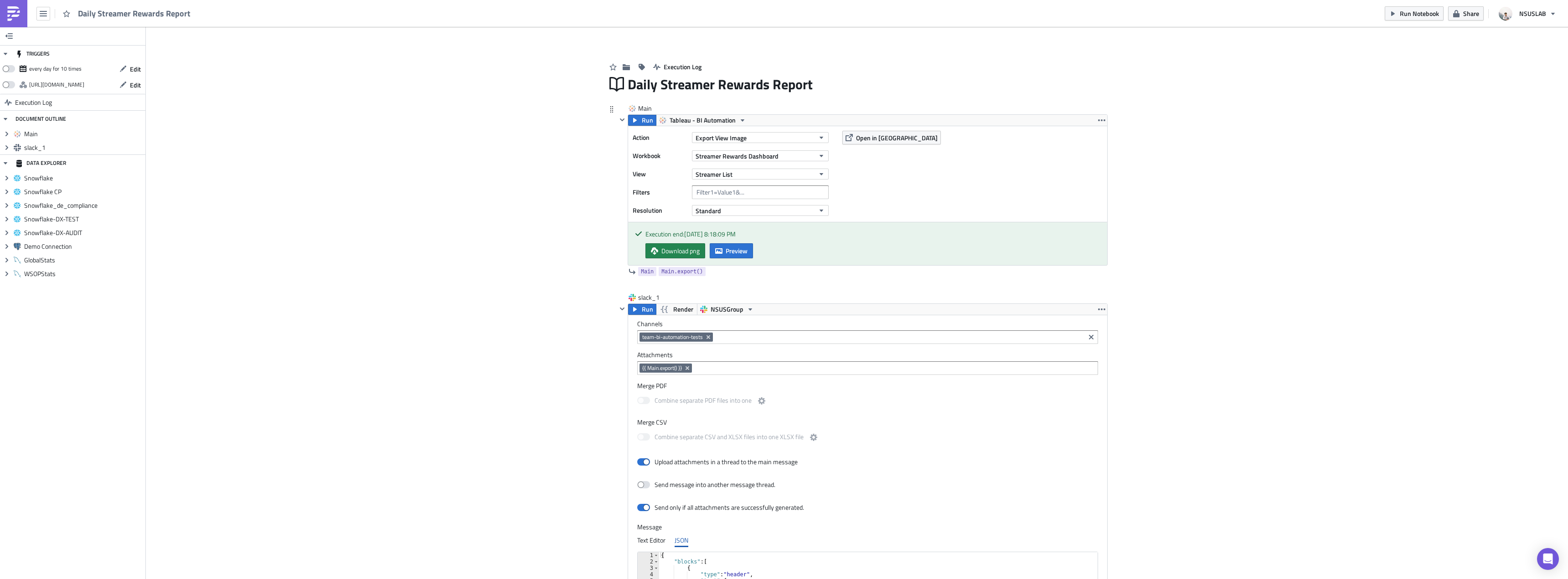
click at [644, 127] on div "Run Tableau - BI Automation Action Export View Image Workbook Streamer Rewards …" at bounding box center [868, 190] width 480 height 152
click at [644, 126] on div "Action Export View Image Workbook Streamer Rewards Dashboard View Streamer List…" at bounding box center [867, 195] width 479 height 139
click at [661, 128] on div "Action Export View Image Workbook Streamer Rewards Dashboard View Streamer List…" at bounding box center [867, 174] width 479 height 95
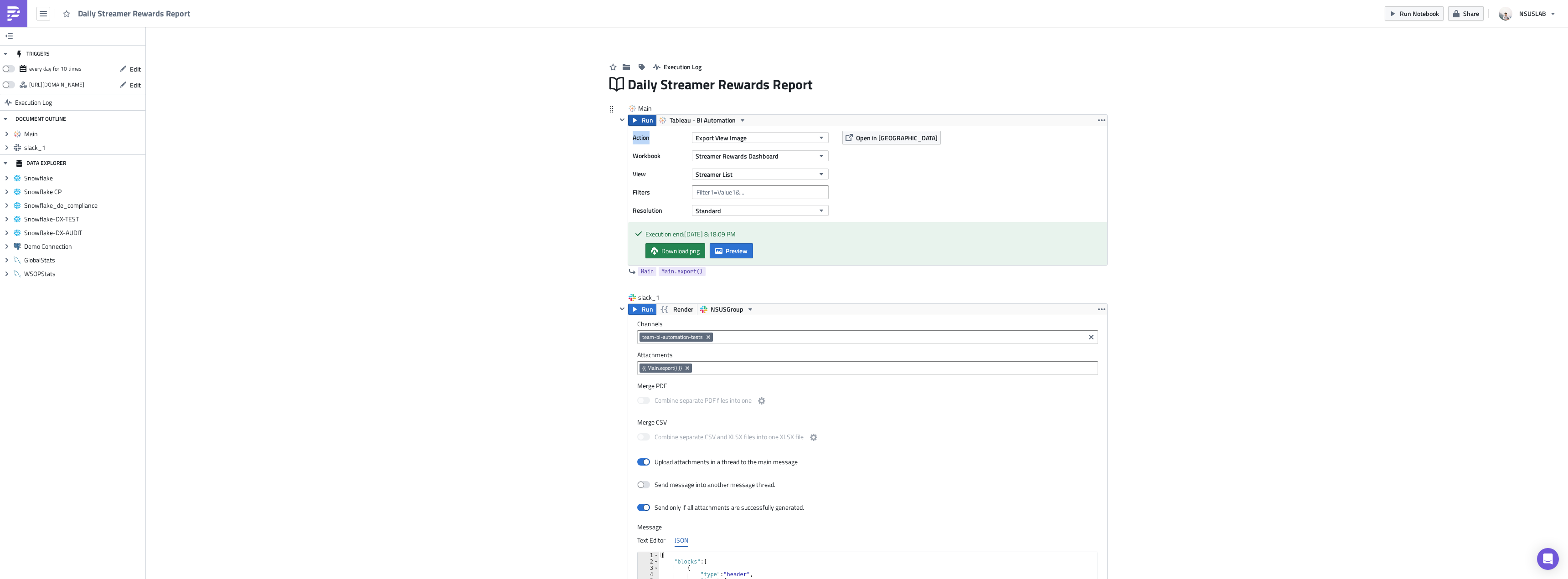
click at [650, 123] on button "Run" at bounding box center [642, 120] width 29 height 11
click at [657, 140] on label "Action" at bounding box center [659, 137] width 54 height 13
click at [743, 256] on button "Preview" at bounding box center [731, 251] width 44 height 15
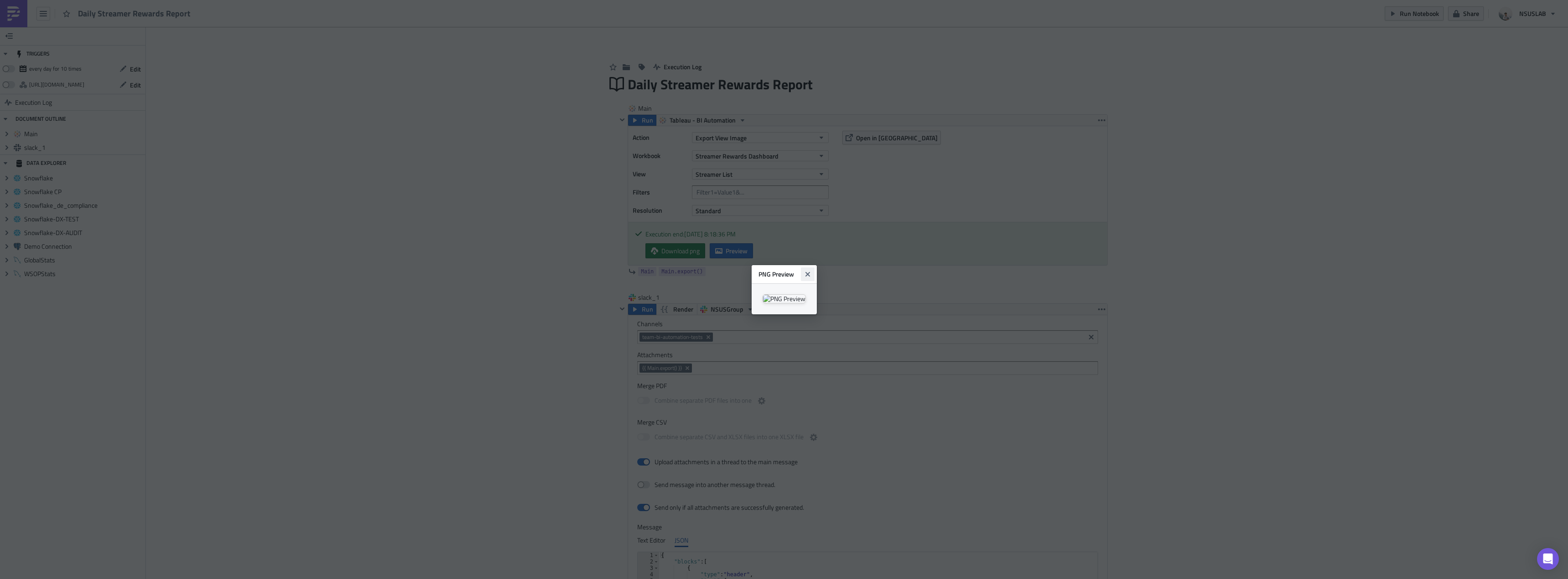
click at [814, 268] on button "Close" at bounding box center [807, 274] width 13 height 13
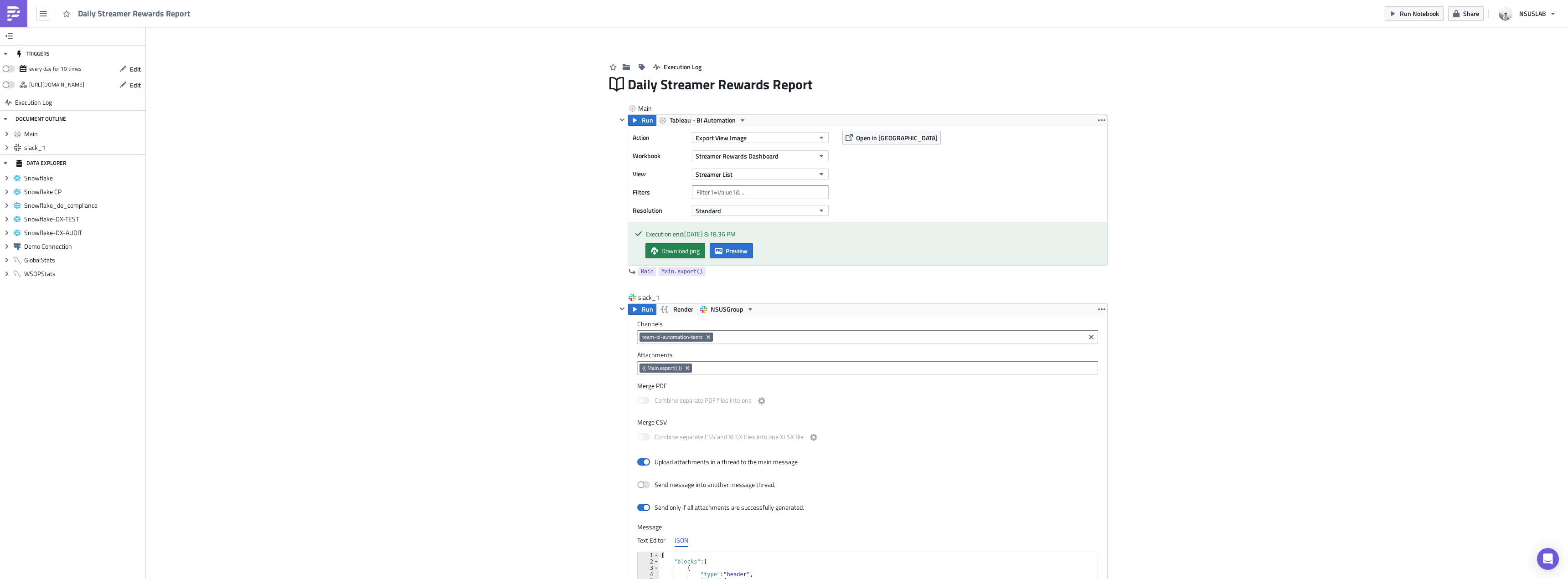
click at [1138, 217] on div "Add Image Execution Log Daily Streamer Rewards Report Main Run Tableau - BI Aut…" at bounding box center [857, 410] width 1422 height 768
